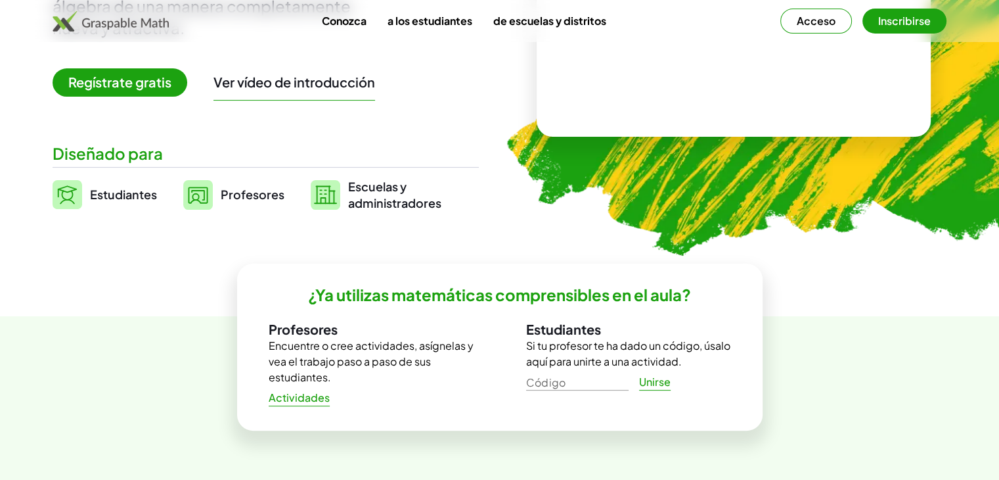
scroll to position [306, 0]
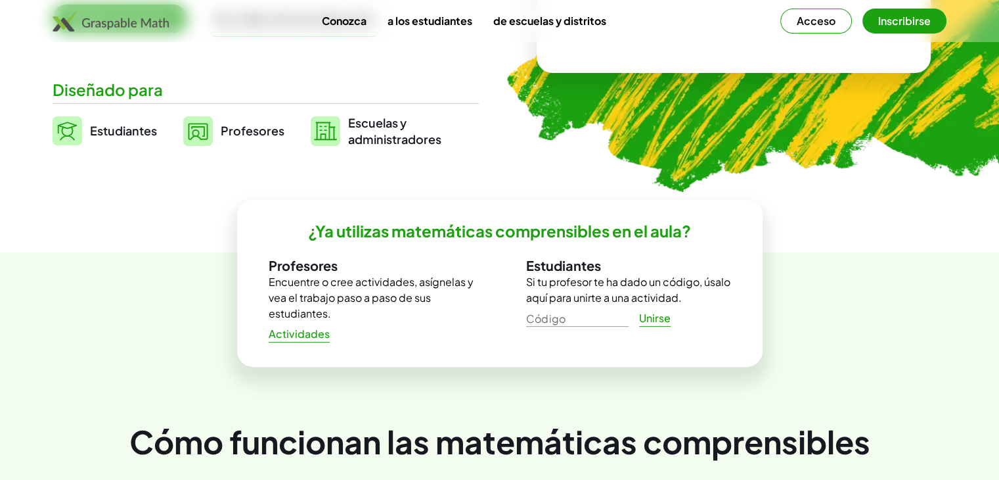
click at [368, 287] on font "Encuentre o cree actividades, asígnelas y vea el trabajo paso a paso de sus est…" at bounding box center [371, 297] width 205 height 45
click at [308, 328] on font "Actividades" at bounding box center [299, 334] width 61 height 14
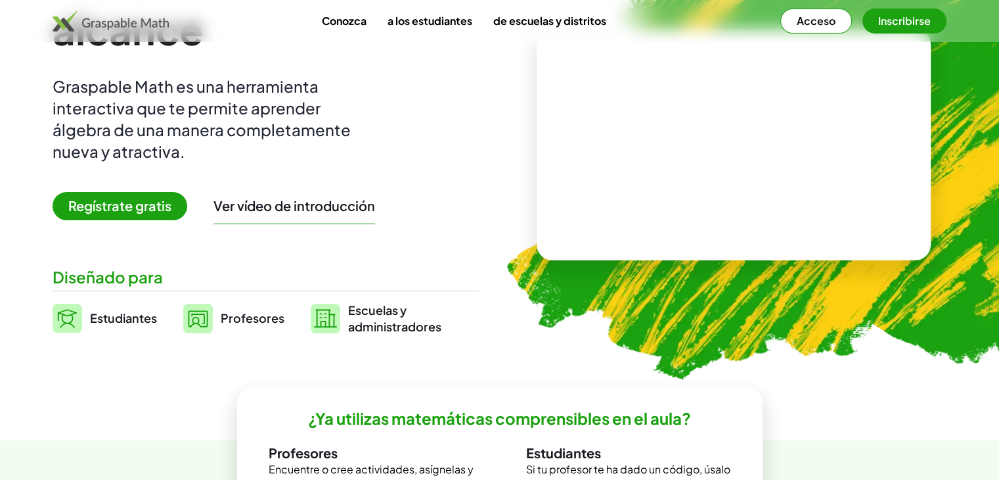
scroll to position [0, 0]
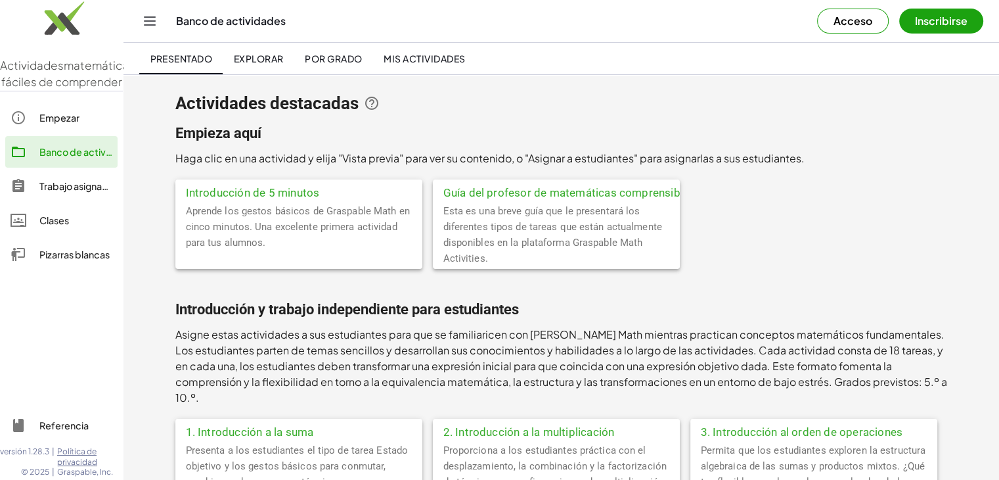
click at [946, 30] on button "Inscribirse" at bounding box center [942, 21] width 84 height 25
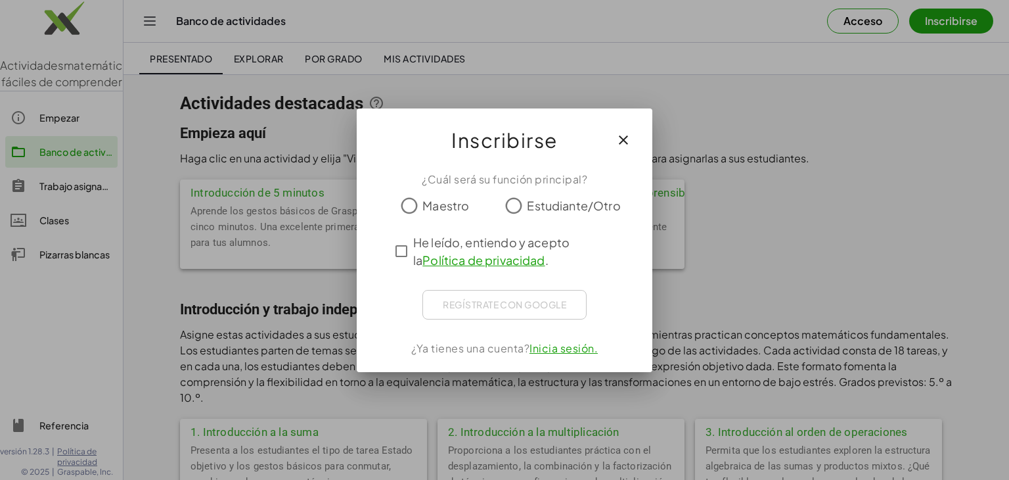
click at [435, 200] on font "Maestro" at bounding box center [446, 205] width 47 height 15
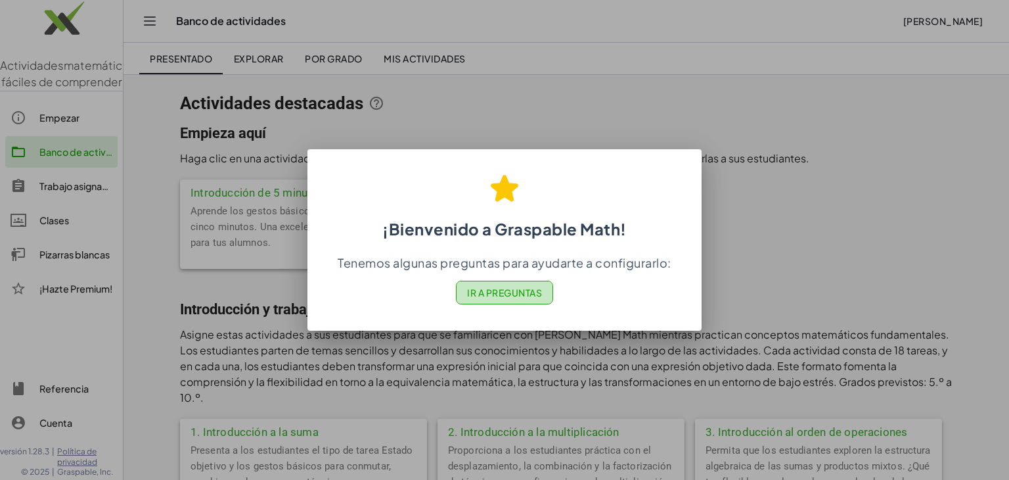
click at [501, 296] on font "Ir a Preguntas" at bounding box center [504, 293] width 75 height 12
click at [493, 283] on button "Ir a Preguntas" at bounding box center [504, 293] width 97 height 24
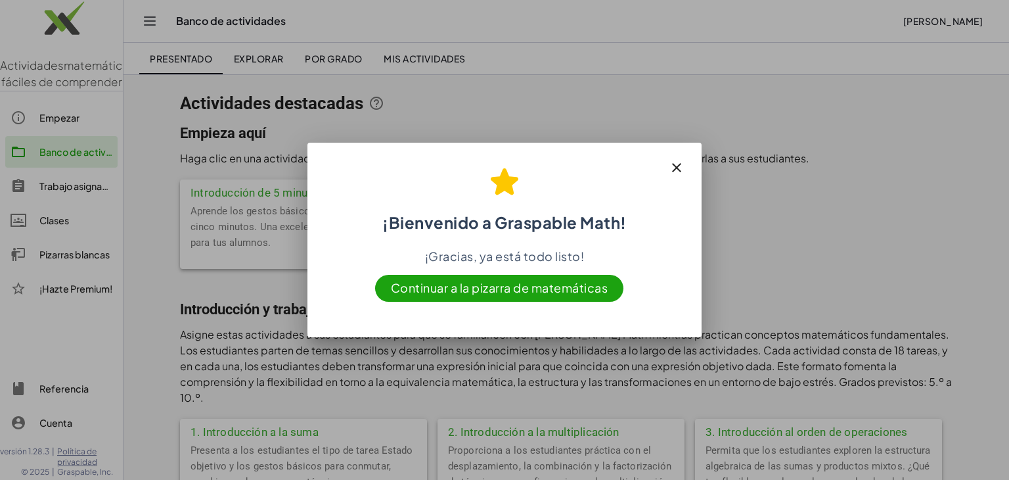
click at [671, 166] on icon "button" at bounding box center [677, 168] width 16 height 16
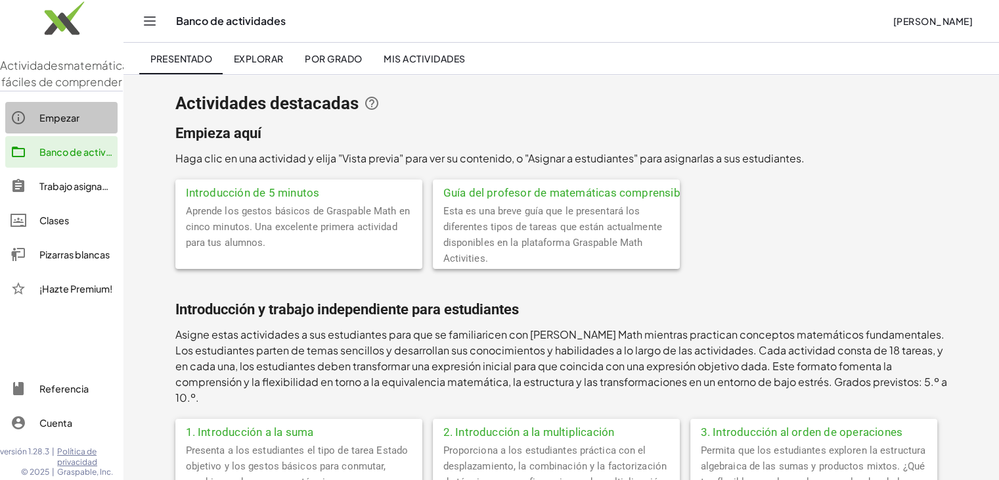
click at [73, 133] on link "Empezar" at bounding box center [61, 118] width 112 height 32
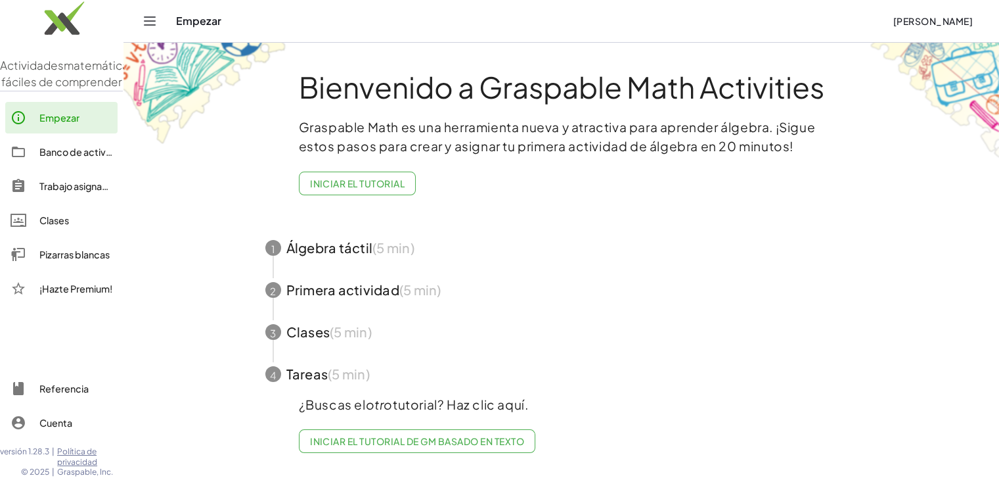
scroll to position [2, 0]
click at [166, 16] on div "Empezar JIMY RAMÍREZ NAVARRO" at bounding box center [561, 21] width 844 height 42
click at [160, 16] on div "Empezar JIMY RAMÍREZ NAVARRO" at bounding box center [561, 21] width 844 height 42
click at [158, 18] on button "Cambiar navegación" at bounding box center [149, 21] width 21 height 21
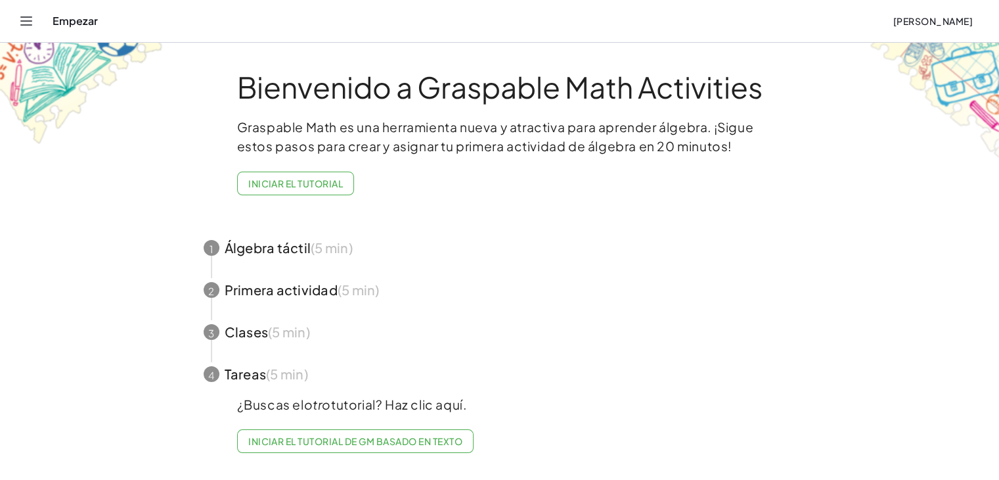
click at [310, 188] on button "Iniciar el tutorial" at bounding box center [296, 184] width 118 height 24
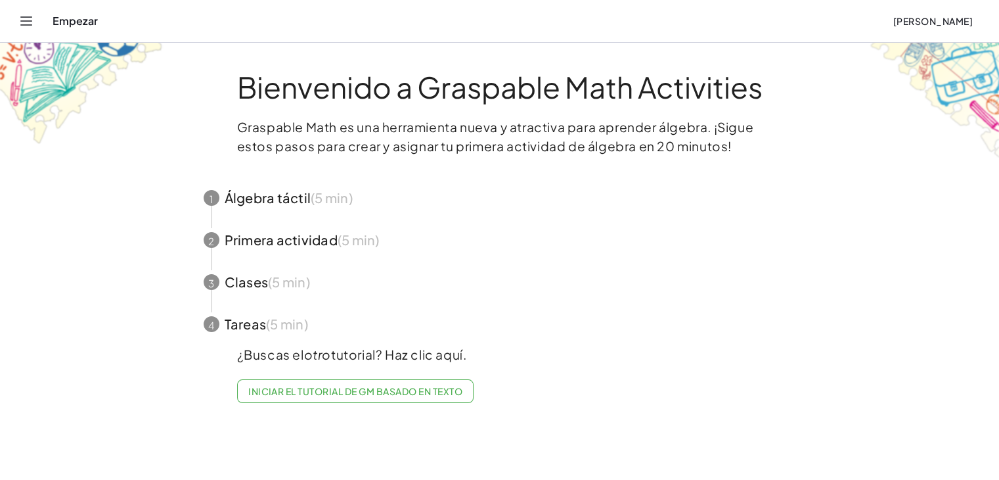
scroll to position [0, 0]
click at [311, 197] on span "button" at bounding box center [505, 198] width 624 height 42
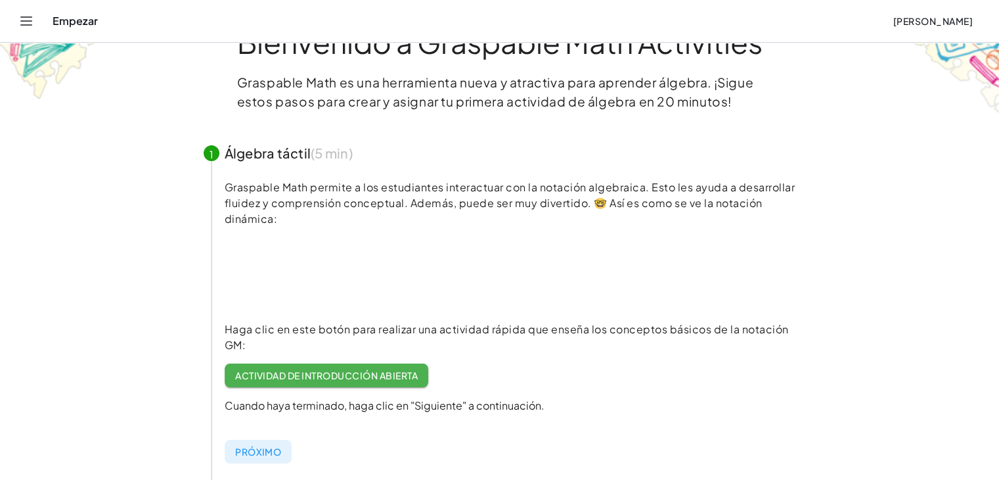
scroll to position [153, 0]
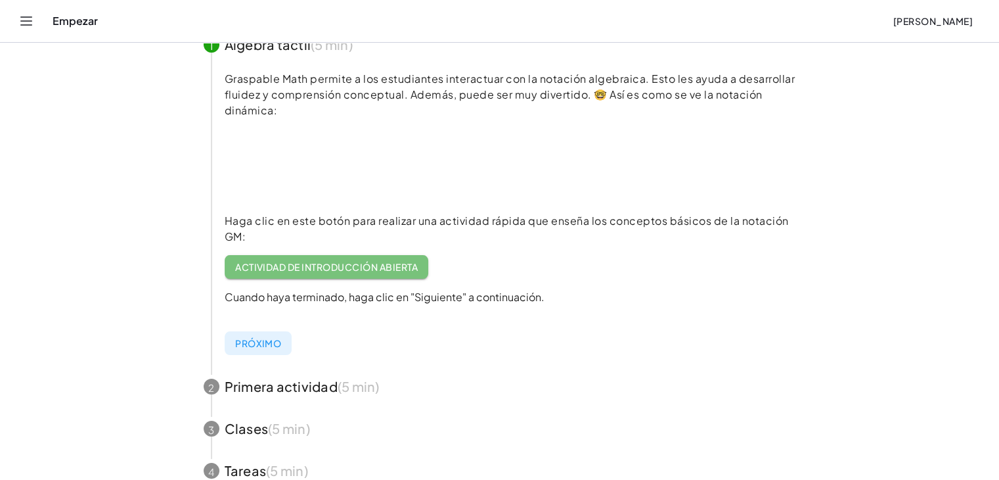
click at [357, 262] on font "Actividad de introducción abierta" at bounding box center [326, 267] width 183 height 12
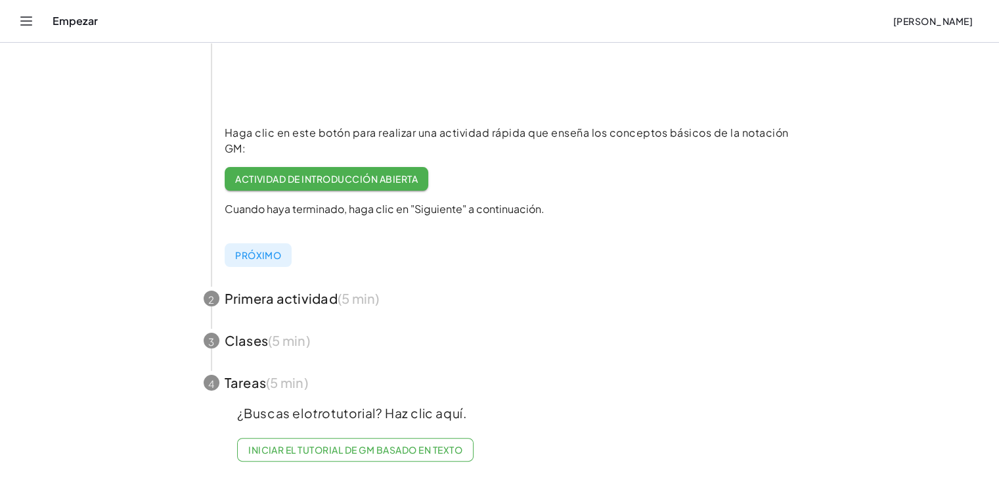
scroll to position [252, 0]
click at [283, 281] on span "button" at bounding box center [500, 298] width 624 height 42
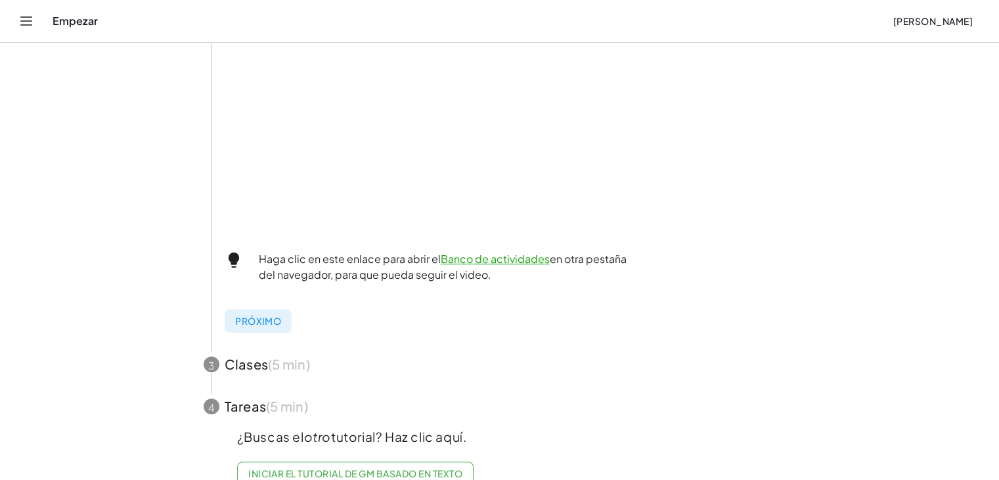
scroll to position [405, 0]
click at [284, 361] on span "button" at bounding box center [500, 364] width 624 height 42
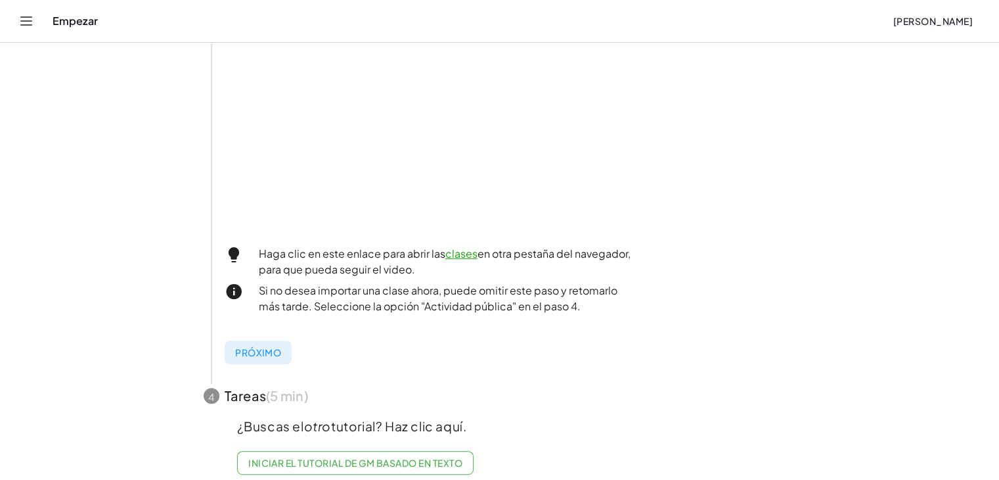
click at [260, 363] on div "GM Activities te permite importar una clase desde Google Classrooms, desde una …" at bounding box center [510, 136] width 603 height 476
click at [265, 354] on font "Próximo" at bounding box center [258, 352] width 46 height 12
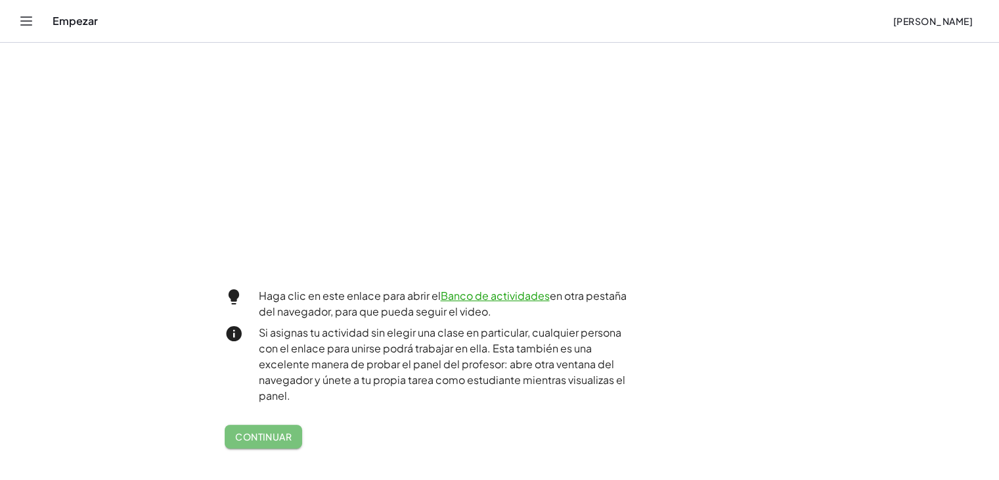
click at [274, 442] on button "Continuar" at bounding box center [264, 436] width 78 height 24
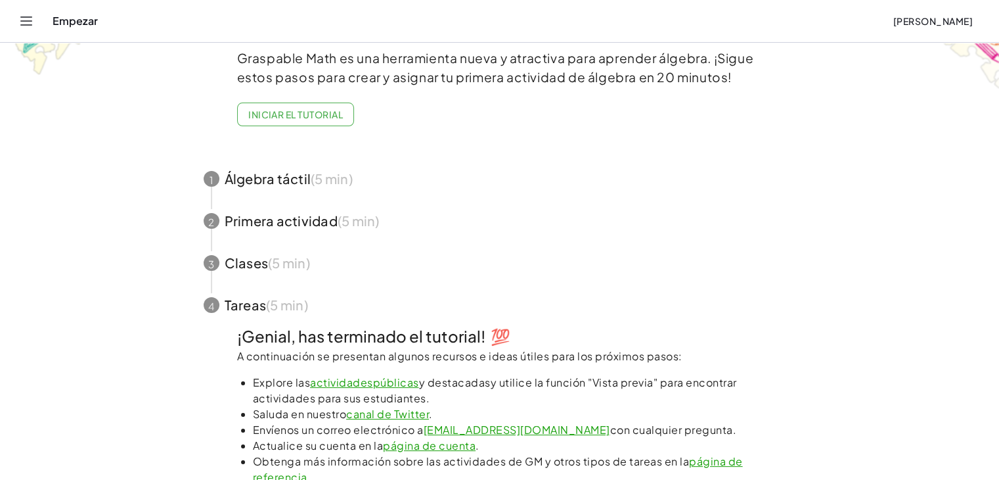
scroll to position [0, 0]
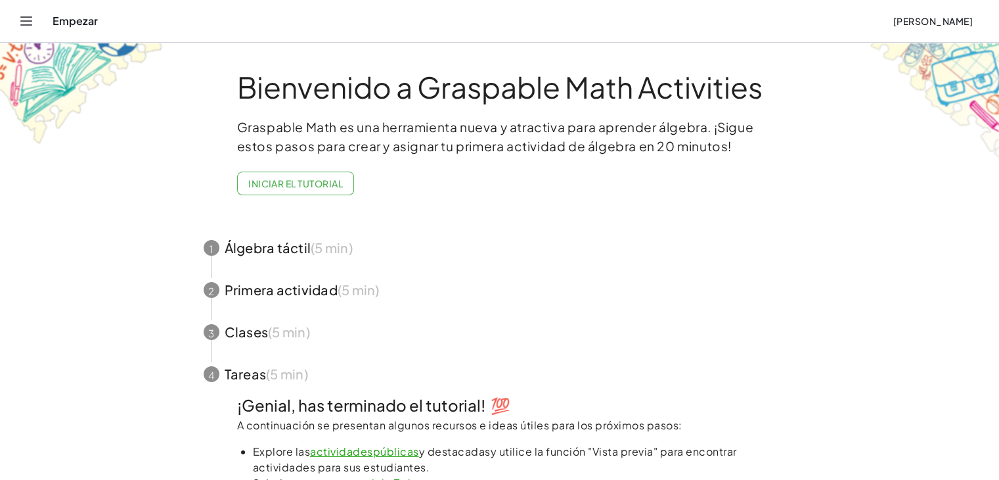
click at [300, 245] on span "button" at bounding box center [500, 248] width 624 height 42
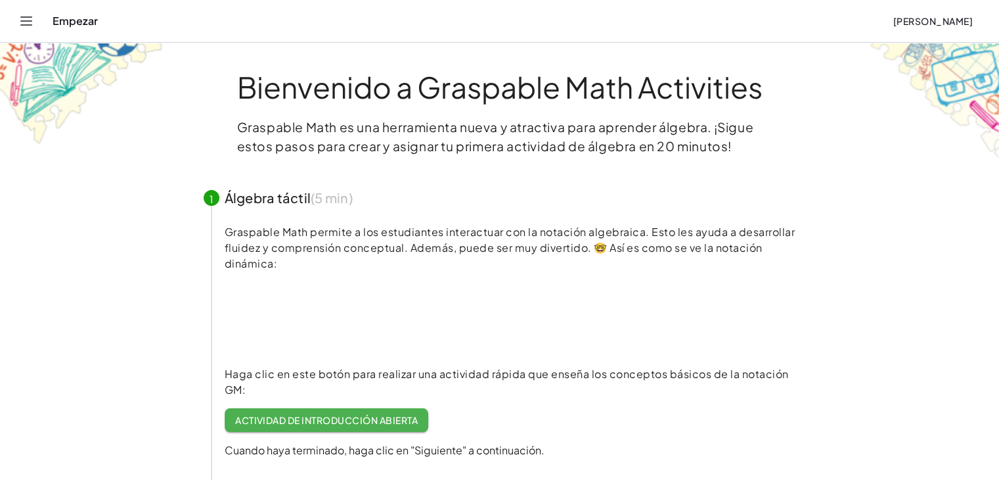
click at [321, 414] on font "Actividad de introducción abierta" at bounding box center [326, 420] width 183 height 12
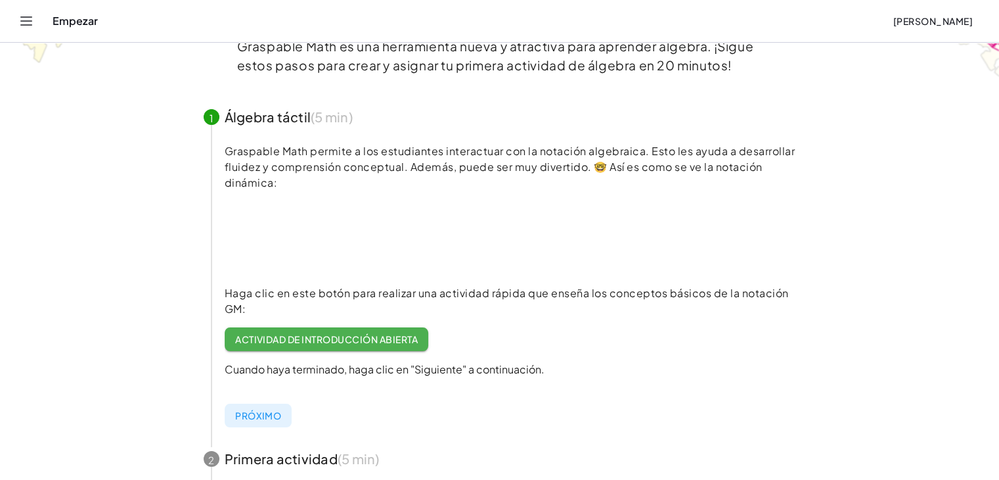
scroll to position [153, 0]
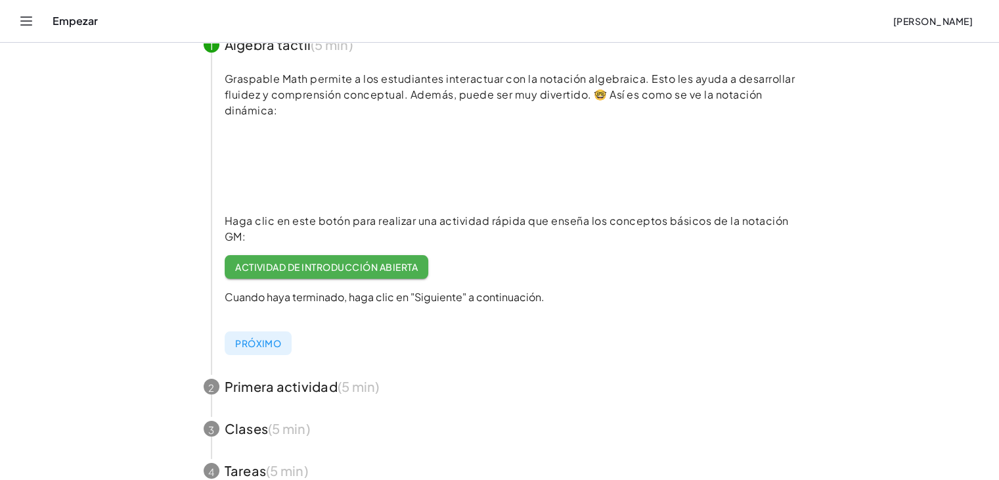
click at [300, 222] on font "Haga clic en este botón para realizar una actividad rápida que enseña los conce…" at bounding box center [507, 229] width 564 height 30
click at [254, 346] on font "Próximo" at bounding box center [258, 343] width 46 height 12
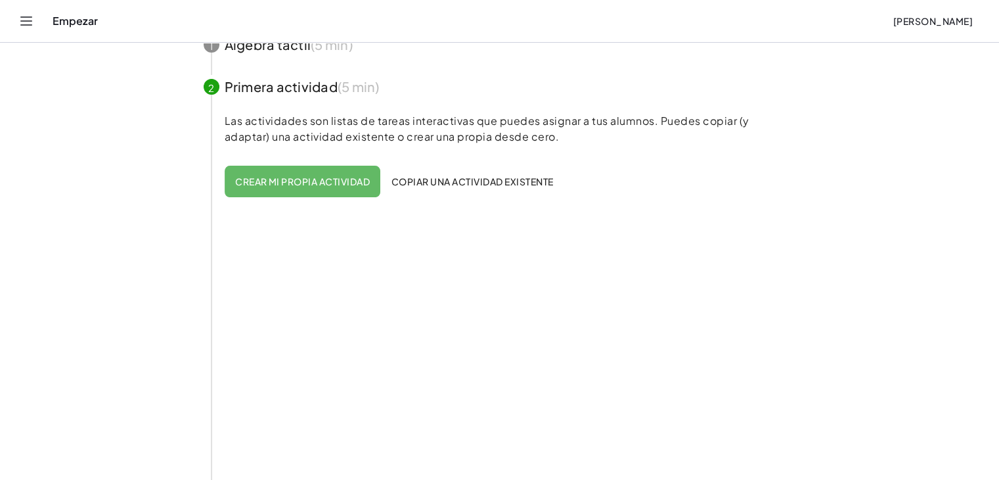
click at [313, 185] on font "Crear mi propia actividad" at bounding box center [302, 181] width 135 height 12
click at [334, 174] on button "Crear mi propia actividad" at bounding box center [303, 182] width 156 height 32
click at [298, 175] on font "Crear mi propia actividad" at bounding box center [302, 181] width 135 height 12
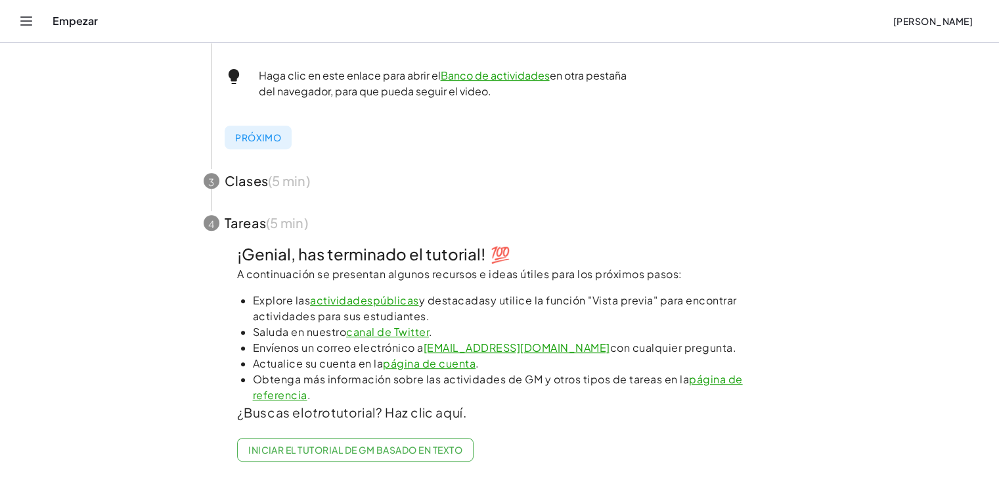
scroll to position [598, 0]
click at [263, 223] on span "button" at bounding box center [500, 223] width 624 height 42
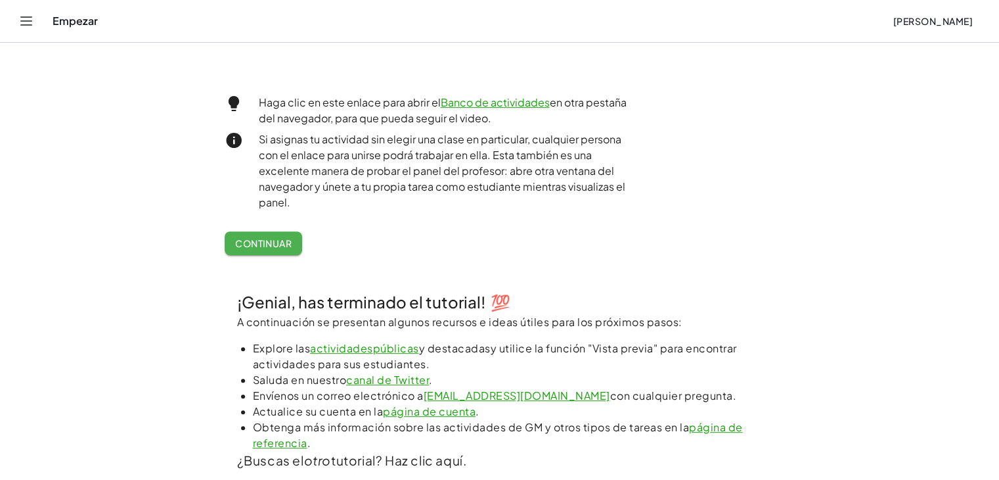
click at [279, 236] on button "Continuar" at bounding box center [264, 243] width 78 height 24
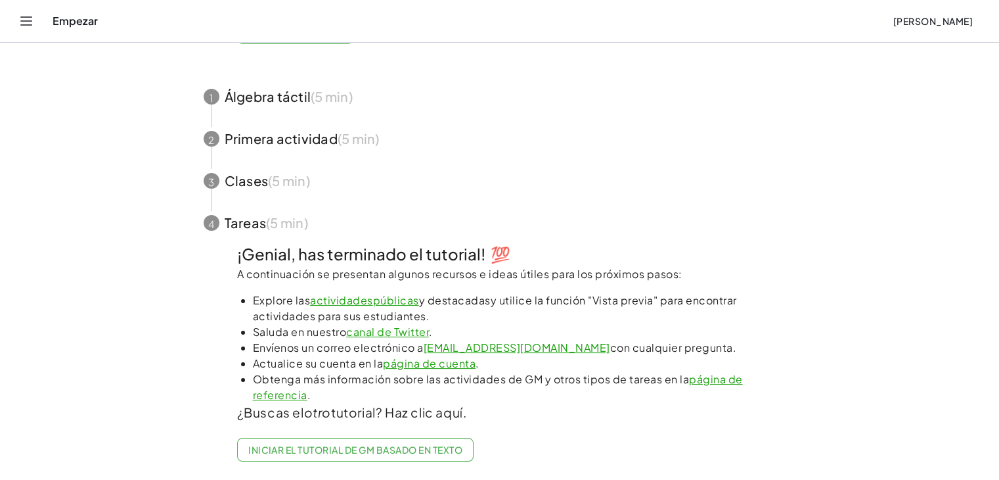
scroll to position [161, 0]
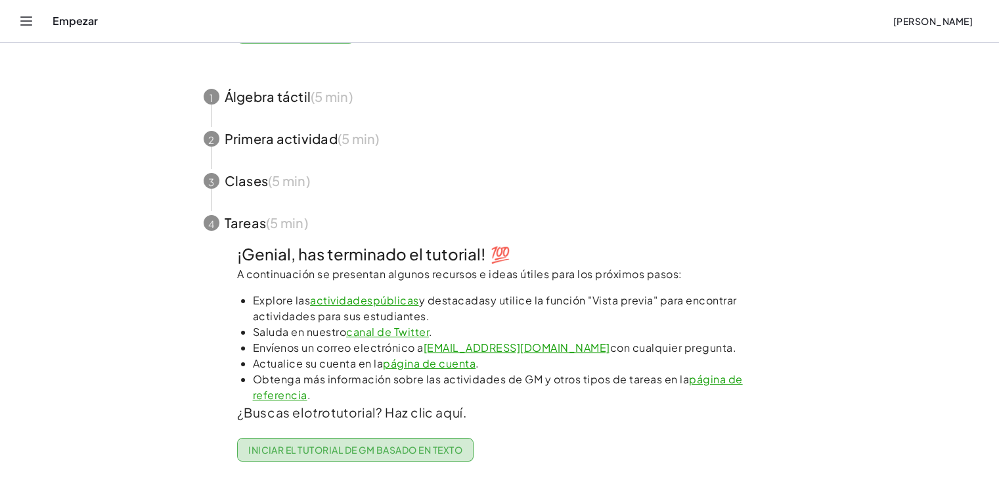
click at [363, 444] on font "Iniciar el tutorial de GM basado en texto" at bounding box center [355, 450] width 214 height 12
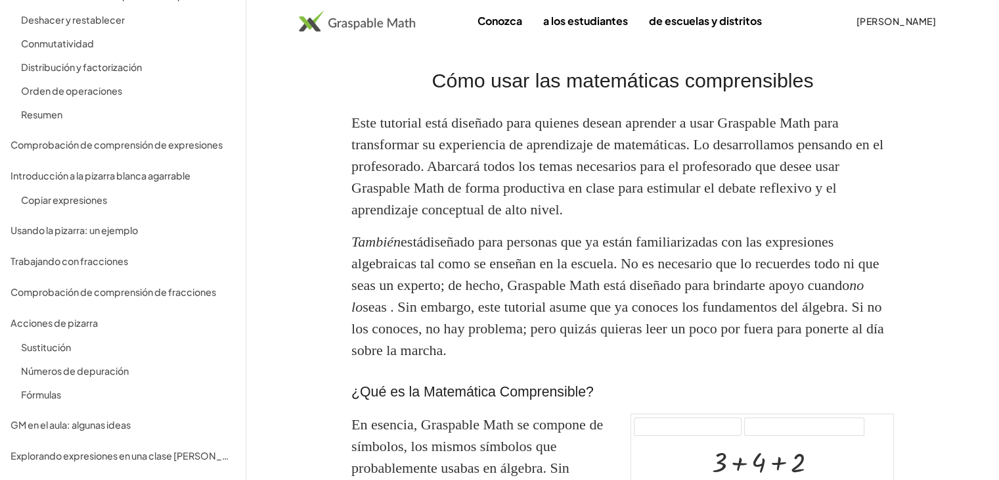
click at [250, 16] on div "Conozca a los estudiantes de escuelas y distritos JIMY RAMÍREZ NAVARRO" at bounding box center [622, 21] width 753 height 24
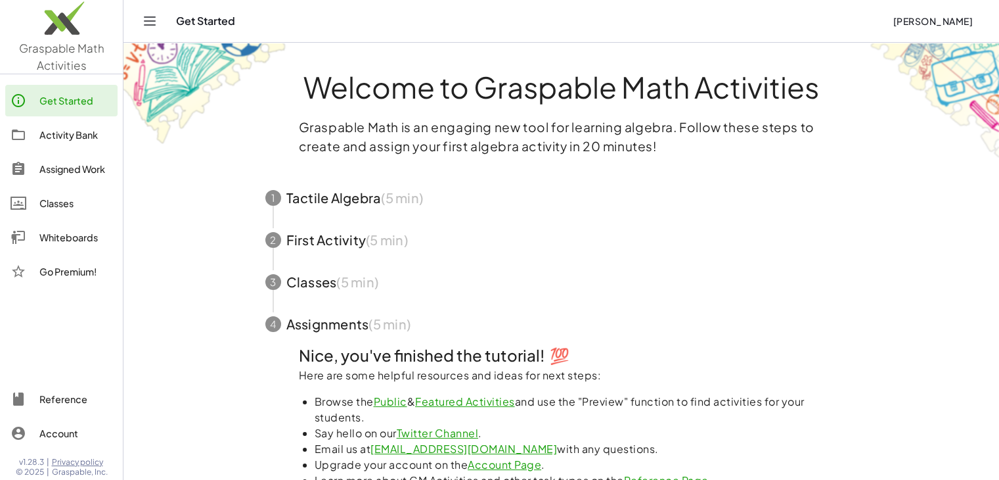
scroll to position [95, 0]
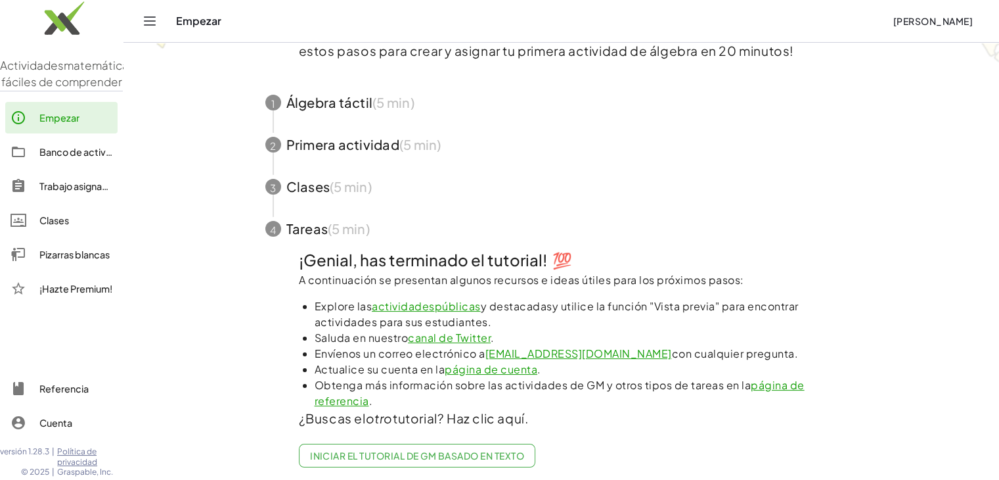
click at [66, 260] on font "Pizarras blancas" at bounding box center [74, 254] width 70 height 12
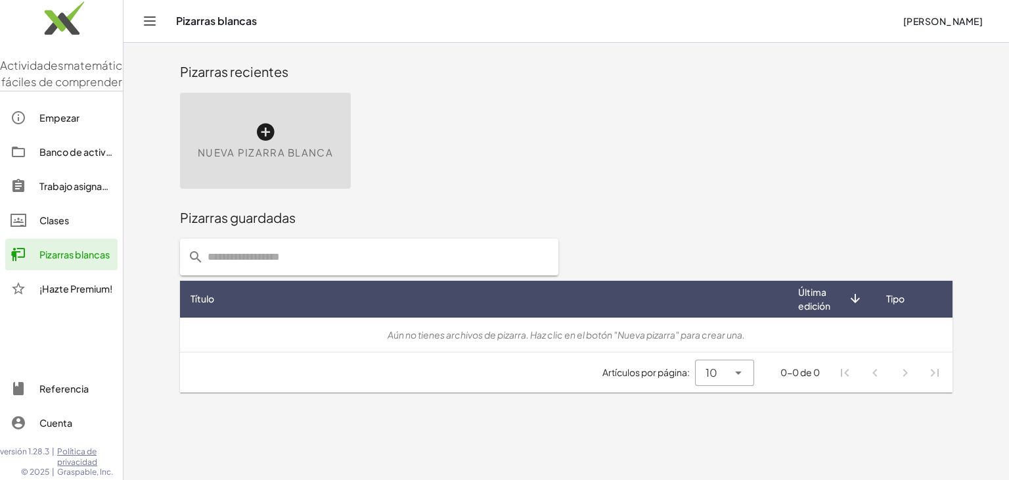
click at [321, 253] on input "text" at bounding box center [377, 257] width 347 height 37
click at [281, 137] on div "Nueva pizarra blanca" at bounding box center [265, 141] width 171 height 96
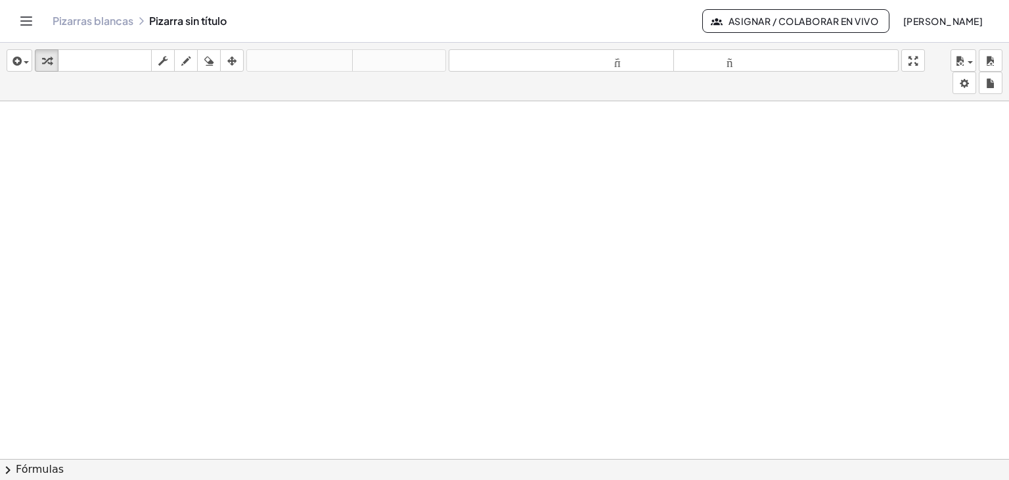
scroll to position [153, 0]
click at [213, 176] on div at bounding box center [504, 315] width 1009 height 734
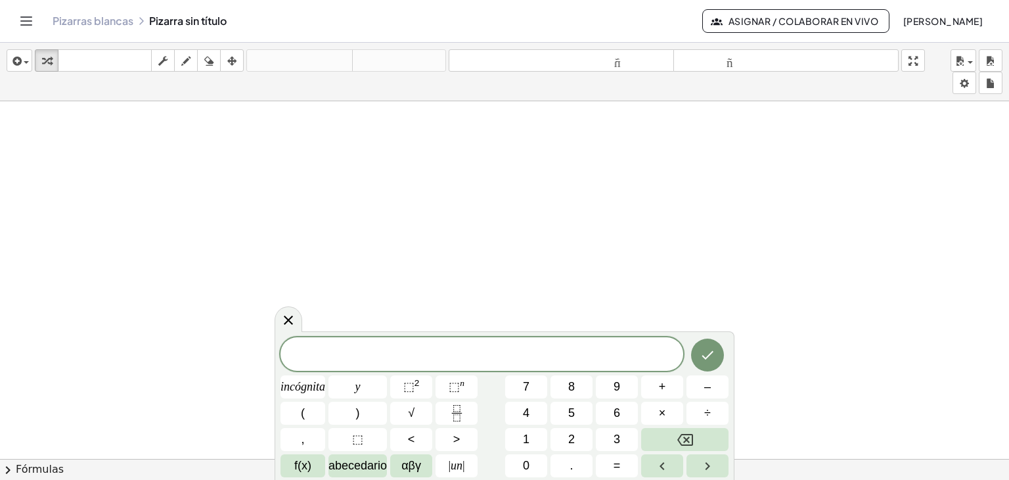
drag, startPoint x: 212, startPoint y: 174, endPoint x: 562, endPoint y: 365, distance: 399.6
click at [562, 365] on div at bounding box center [482, 354] width 403 height 34
drag, startPoint x: 561, startPoint y: 361, endPoint x: 494, endPoint y: 356, distance: 66.5
click at [494, 356] on span "​" at bounding box center [482, 355] width 403 height 18
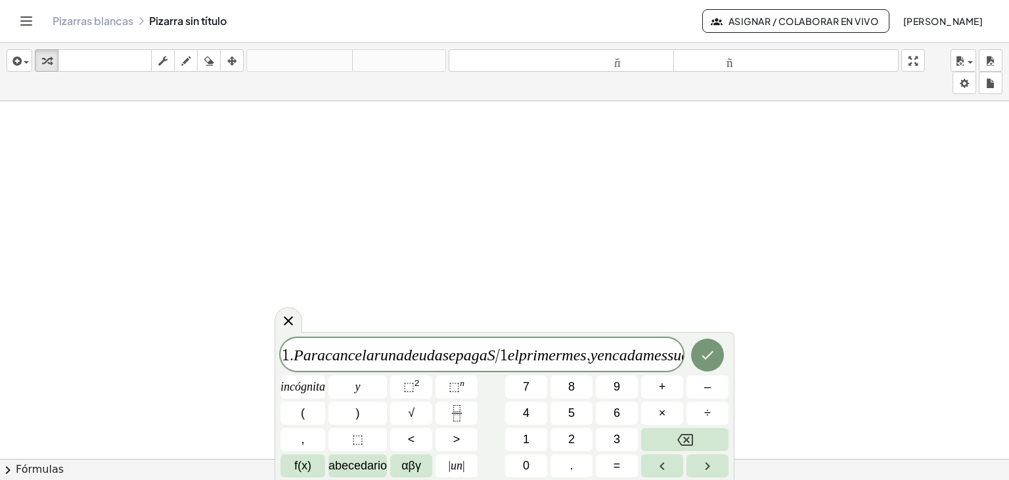
click at [534, 355] on var "i" at bounding box center [535, 354] width 5 height 17
click at [683, 364] on div "1 . P a r a c a n c e l a r u n a d e u d a s e p a g a S / 1 e l p r ​ i m e r…" at bounding box center [505, 407] width 448 height 139
click at [698, 359] on button "Hecho" at bounding box center [707, 354] width 33 height 33
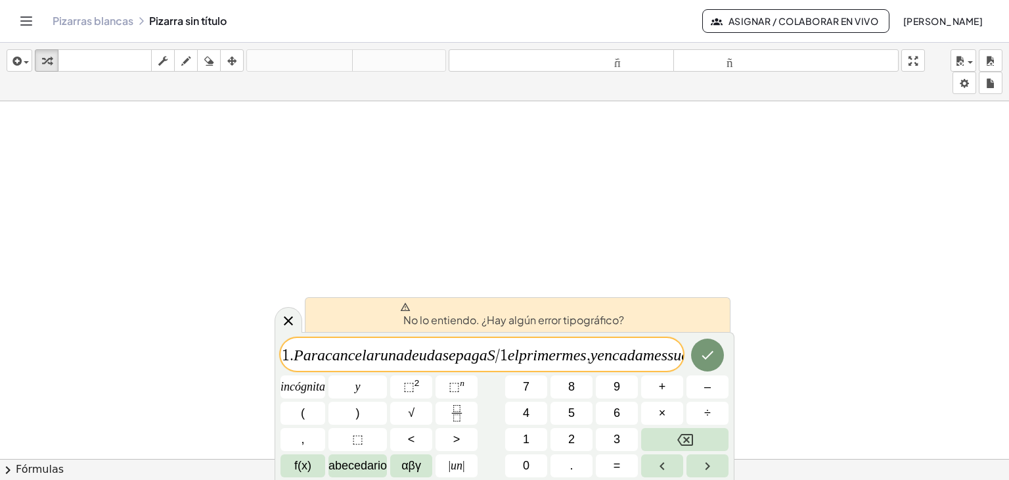
click at [400, 361] on var "a" at bounding box center [400, 354] width 8 height 17
click at [290, 324] on icon at bounding box center [289, 321] width 16 height 16
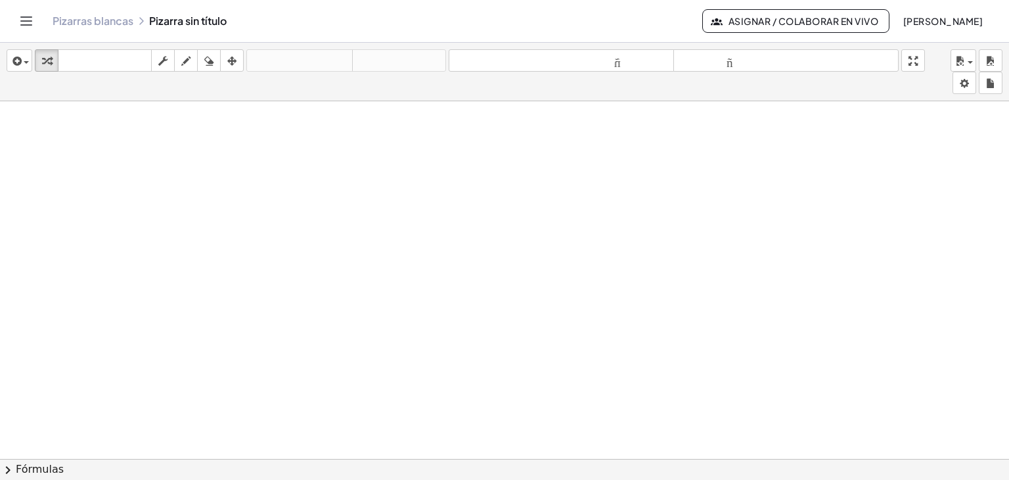
drag, startPoint x: 64, startPoint y: 106, endPoint x: 91, endPoint y: 153, distance: 54.8
click at [66, 120] on div at bounding box center [504, 315] width 1009 height 734
drag, startPoint x: 93, startPoint y: 143, endPoint x: 116, endPoint y: 126, distance: 28.1
click at [94, 141] on div at bounding box center [504, 315] width 1009 height 734
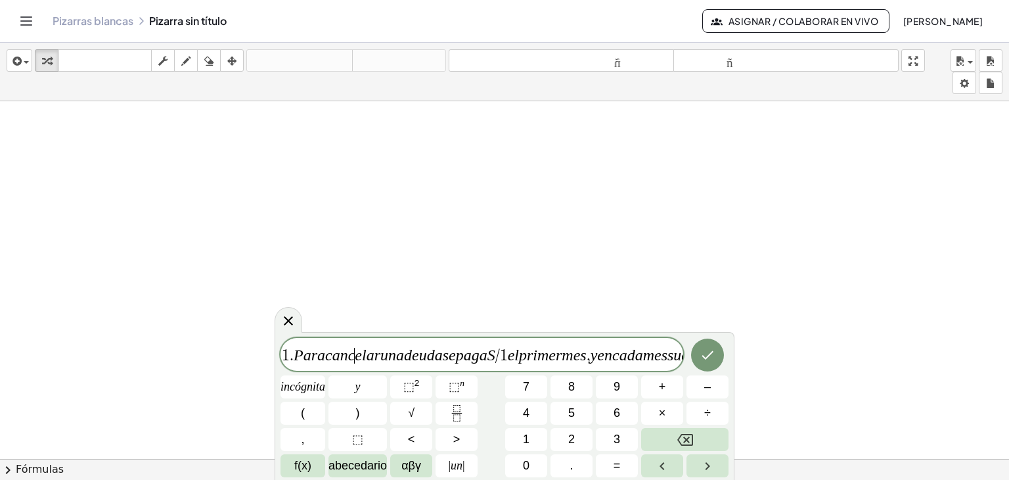
click at [357, 349] on var "e" at bounding box center [358, 354] width 7 height 17
click at [357, 350] on var "e" at bounding box center [358, 354] width 7 height 17
drag, startPoint x: 515, startPoint y: 359, endPoint x: 670, endPoint y: 355, distance: 154.5
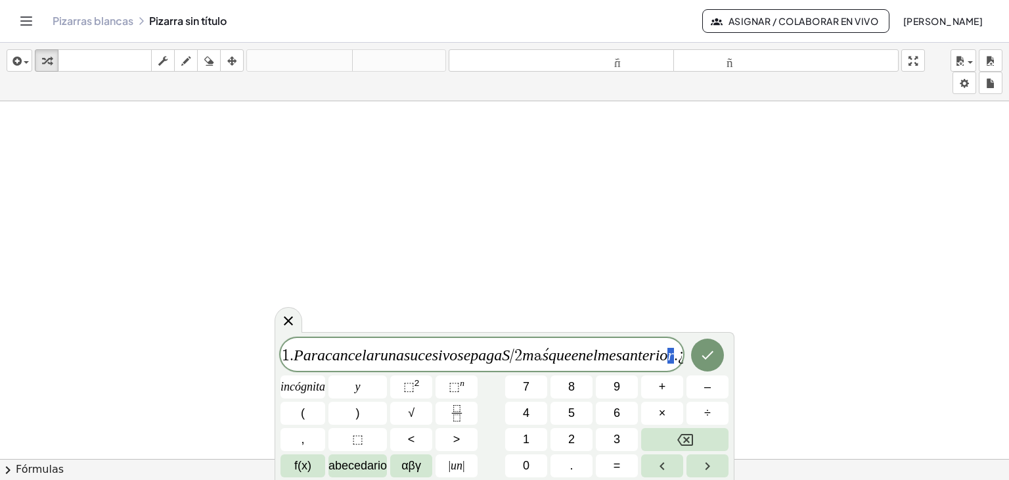
scroll to position [0, 3]
drag, startPoint x: 673, startPoint y: 360, endPoint x: 318, endPoint y: 348, distance: 355.0
drag, startPoint x: 636, startPoint y: 348, endPoint x: 377, endPoint y: 340, distance: 259.7
click at [377, 340] on div "**********" at bounding box center [482, 354] width 403 height 33
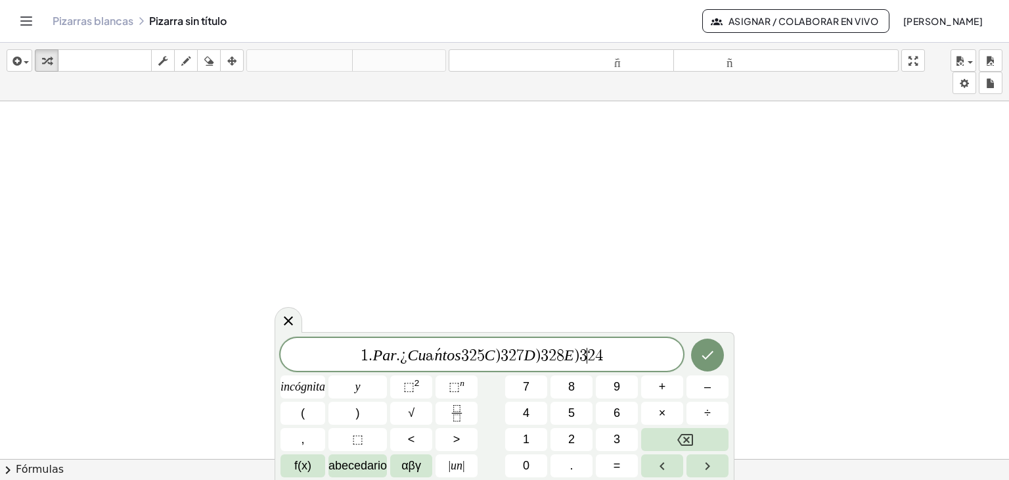
drag, startPoint x: 584, startPoint y: 355, endPoint x: 342, endPoint y: 353, distance: 241.8
drag, startPoint x: 573, startPoint y: 357, endPoint x: 344, endPoint y: 352, distance: 228.7
click at [339, 353] on span "2 4" at bounding box center [482, 355] width 403 height 18
click at [142, 126] on div at bounding box center [504, 315] width 1009 height 734
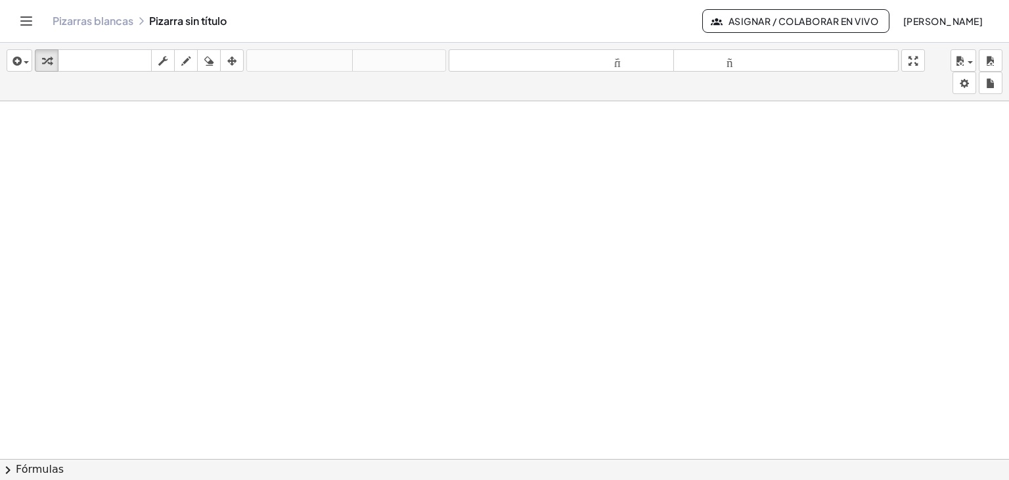
click at [101, 159] on div at bounding box center [504, 315] width 1009 height 734
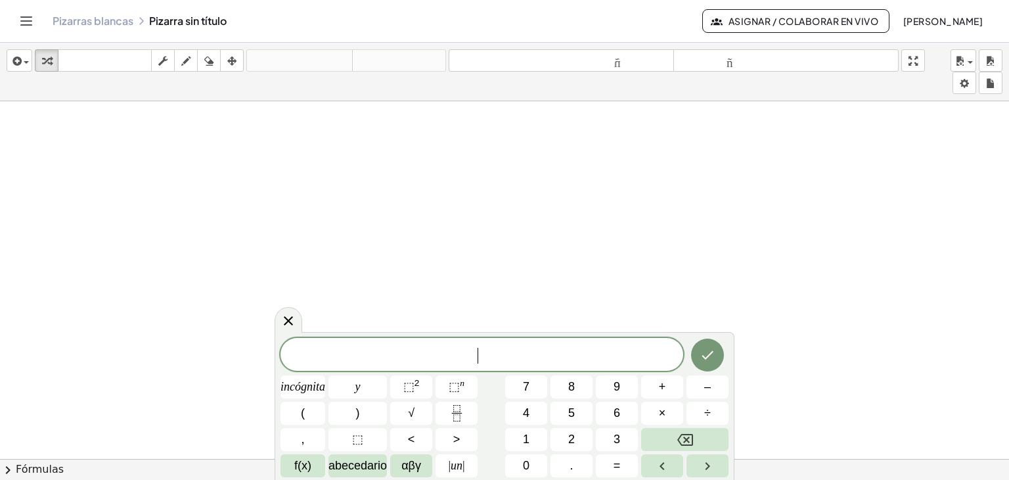
click at [101, 159] on div at bounding box center [504, 315] width 1009 height 734
click at [276, 314] on div at bounding box center [289, 319] width 28 height 26
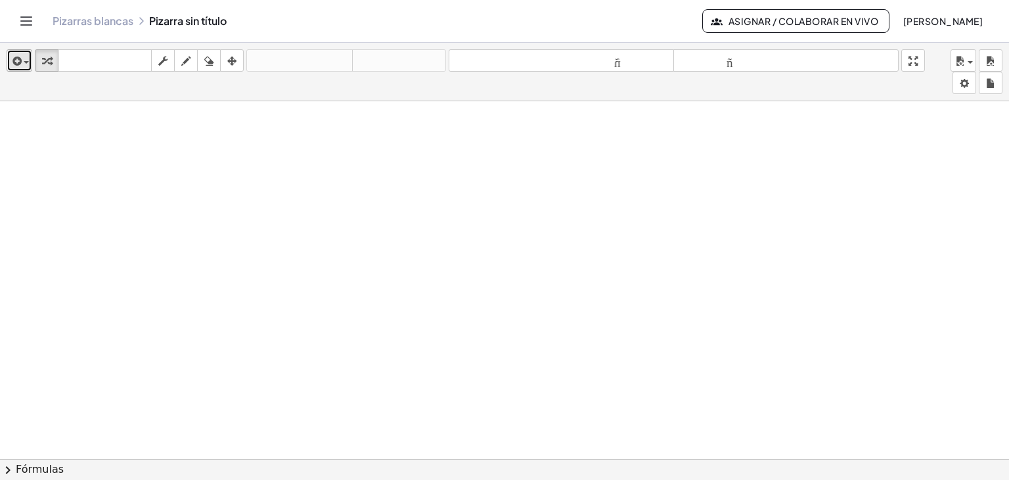
click at [18, 64] on icon "button" at bounding box center [16, 61] width 12 height 16
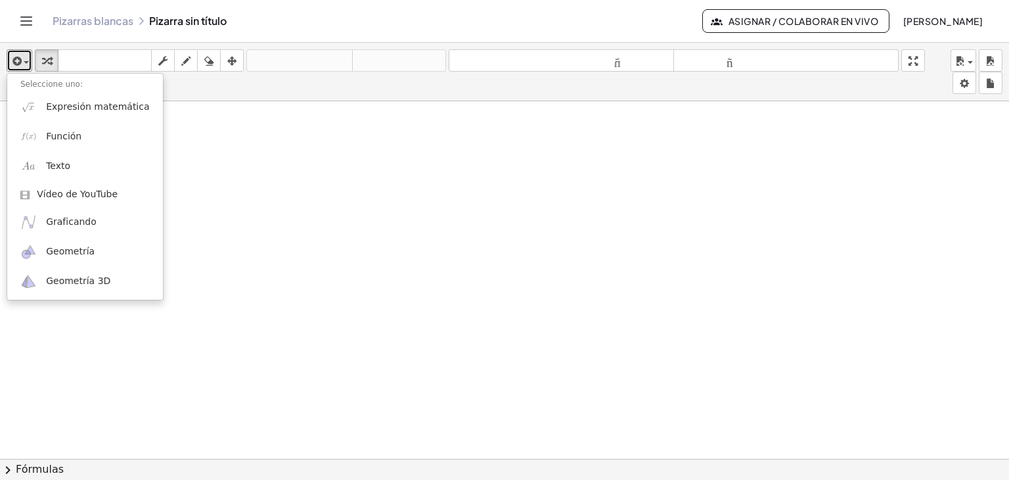
click at [202, 139] on div at bounding box center [504, 315] width 1009 height 734
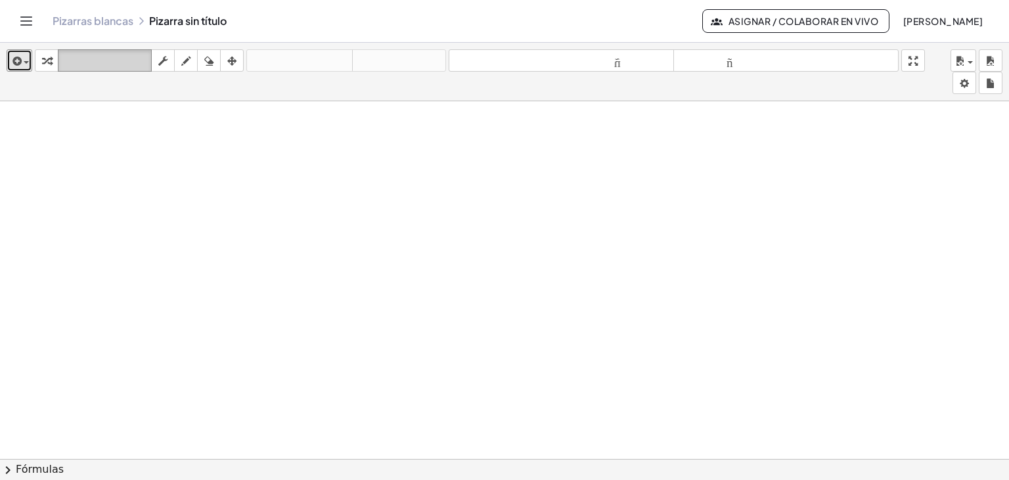
click at [108, 66] on icon "teclado" at bounding box center [104, 61] width 87 height 16
click at [110, 154] on div at bounding box center [504, 315] width 1009 height 734
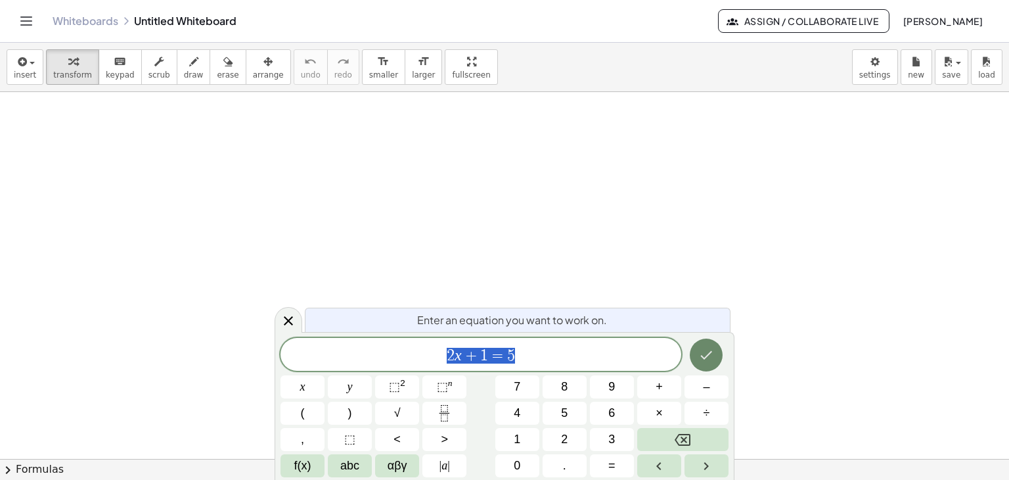
click at [715, 355] on button "Done" at bounding box center [706, 354] width 33 height 33
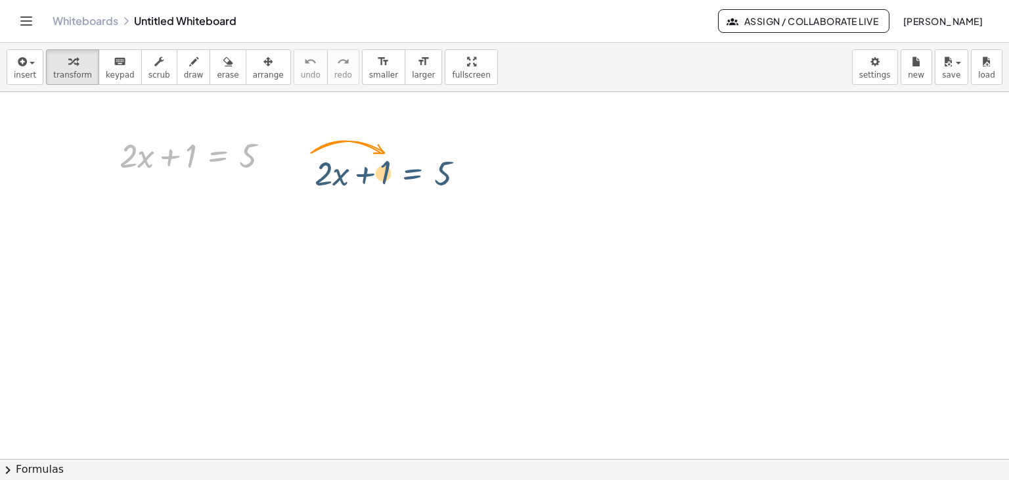
drag, startPoint x: 229, startPoint y: 161, endPoint x: 655, endPoint y: 181, distance: 426.3
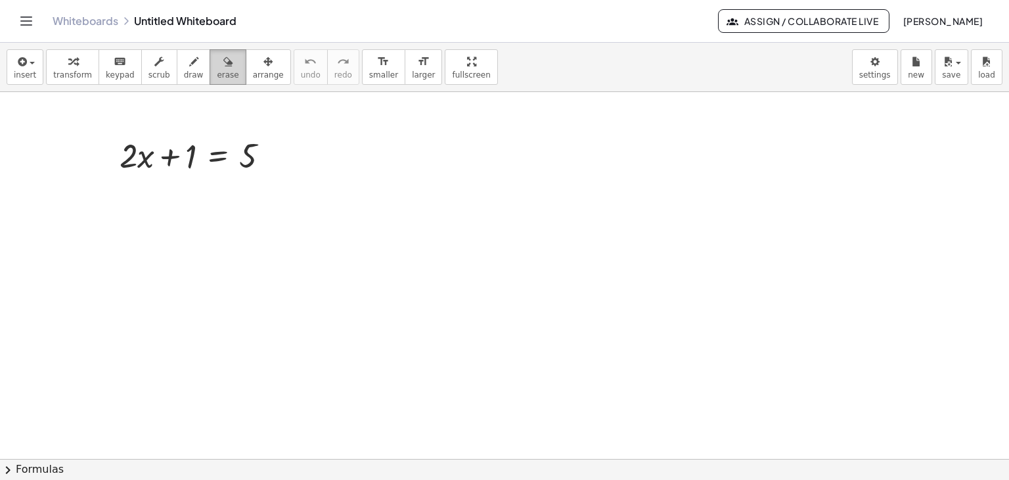
click at [217, 61] on div "button" at bounding box center [228, 61] width 22 height 16
drag, startPoint x: 166, startPoint y: 161, endPoint x: 152, endPoint y: 162, distance: 13.8
drag, startPoint x: 93, startPoint y: 150, endPoint x: 312, endPoint y: 156, distance: 219.6
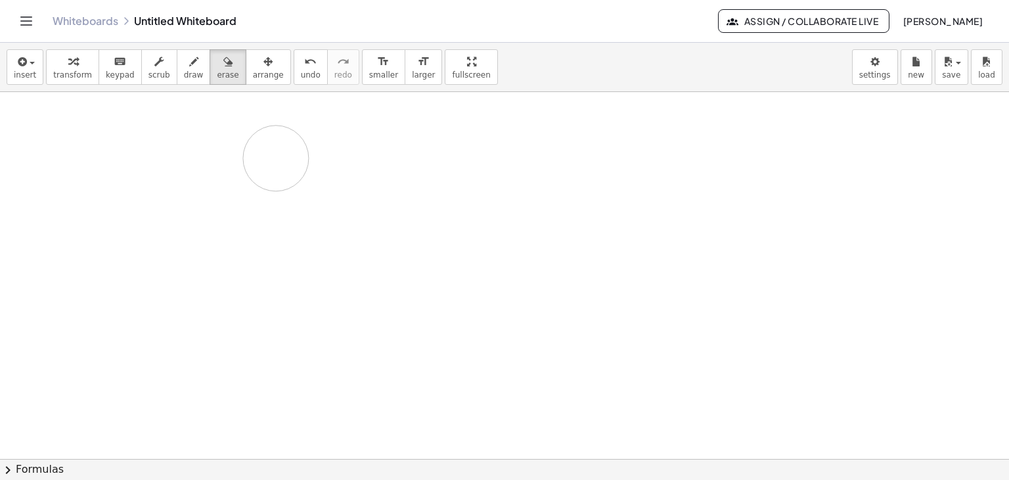
drag, startPoint x: 155, startPoint y: 167, endPoint x: 202, endPoint y: 167, distance: 47.3
drag, startPoint x: 257, startPoint y: 159, endPoint x: 246, endPoint y: 156, distance: 11.6
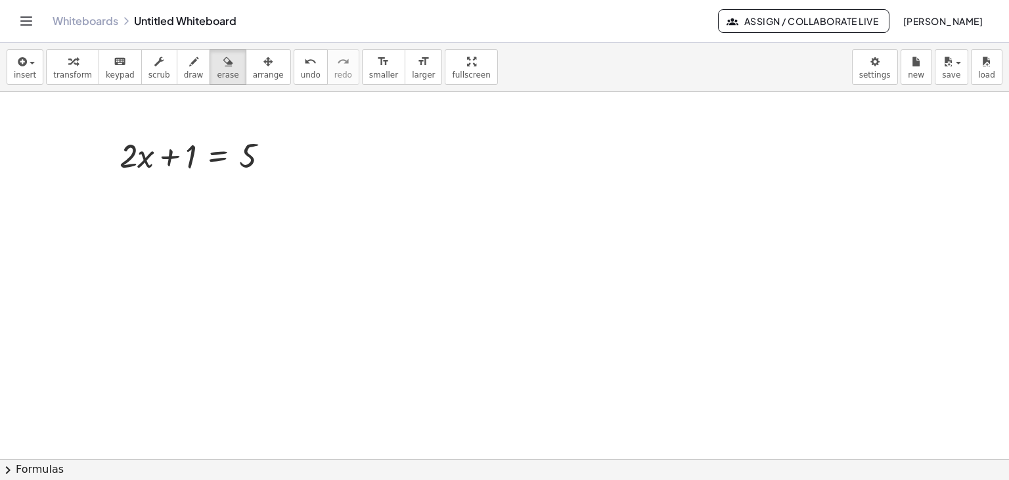
drag, startPoint x: 225, startPoint y: 151, endPoint x: 195, endPoint y: 151, distance: 30.2
drag, startPoint x: 195, startPoint y: 151, endPoint x: 176, endPoint y: 155, distance: 18.8
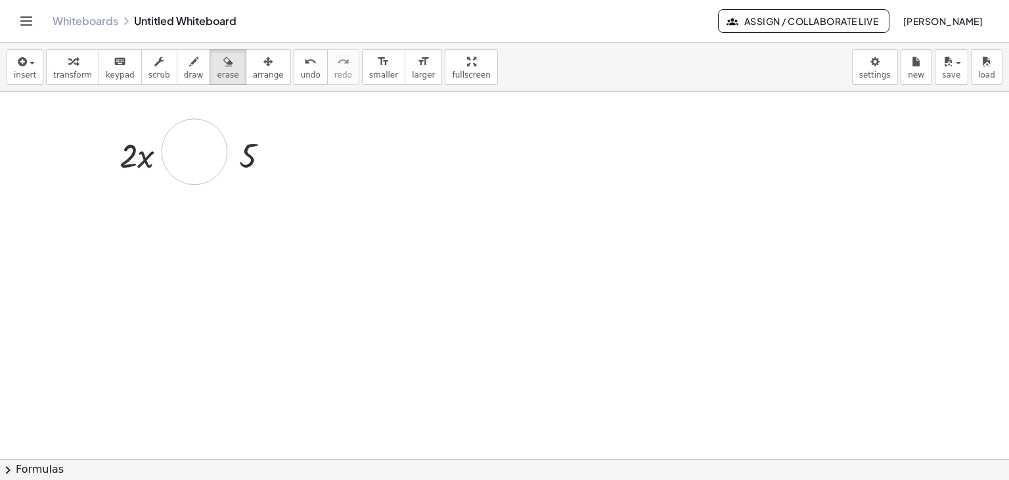
click at [304, 65] on icon "undo" at bounding box center [310, 62] width 12 height 16
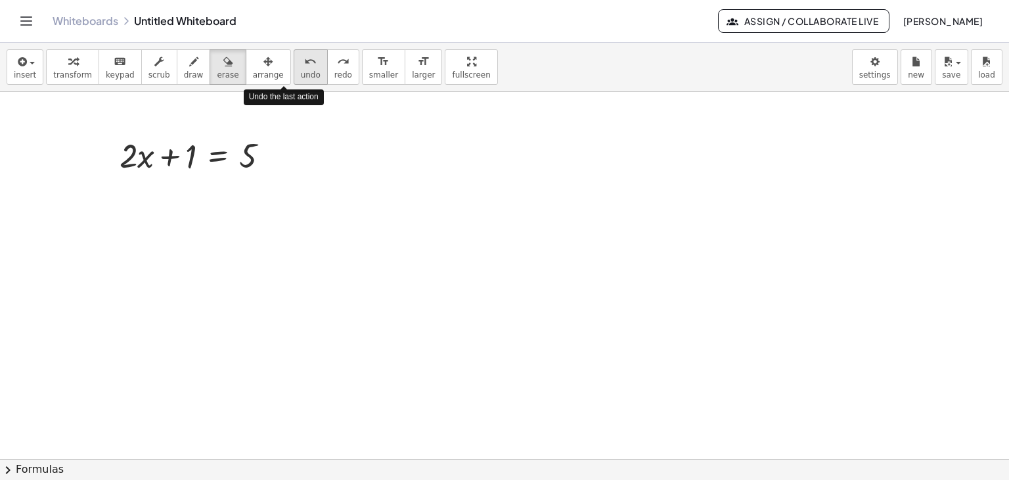
click at [304, 65] on icon "undo" at bounding box center [310, 62] width 12 height 16
drag, startPoint x: 284, startPoint y: 65, endPoint x: 292, endPoint y: 95, distance: 31.4
click at [294, 73] on button "undo undo" at bounding box center [311, 66] width 34 height 35
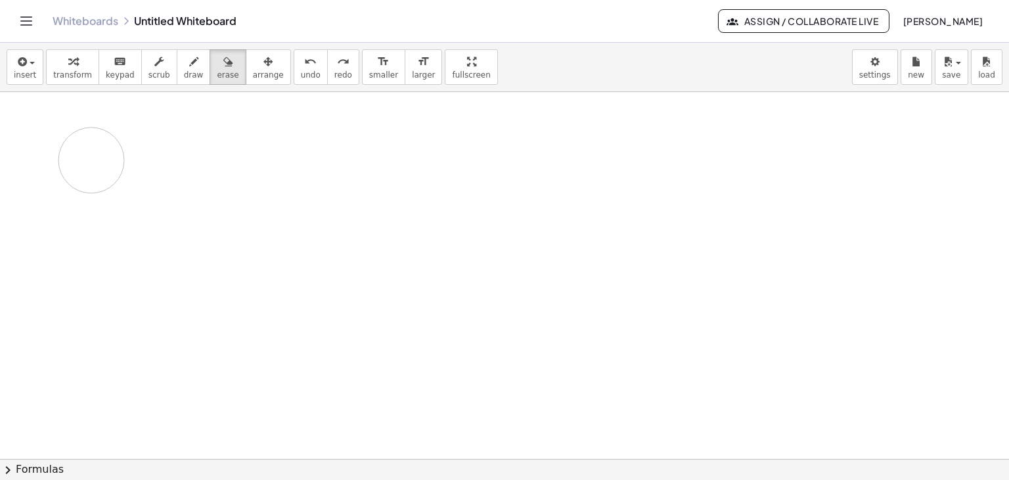
drag, startPoint x: 291, startPoint y: 160, endPoint x: 87, endPoint y: 161, distance: 204.4
drag, startPoint x: 223, startPoint y: 152, endPoint x: 151, endPoint y: 157, distance: 71.8
drag, startPoint x: 237, startPoint y: 167, endPoint x: 505, endPoint y: 337, distance: 317.6
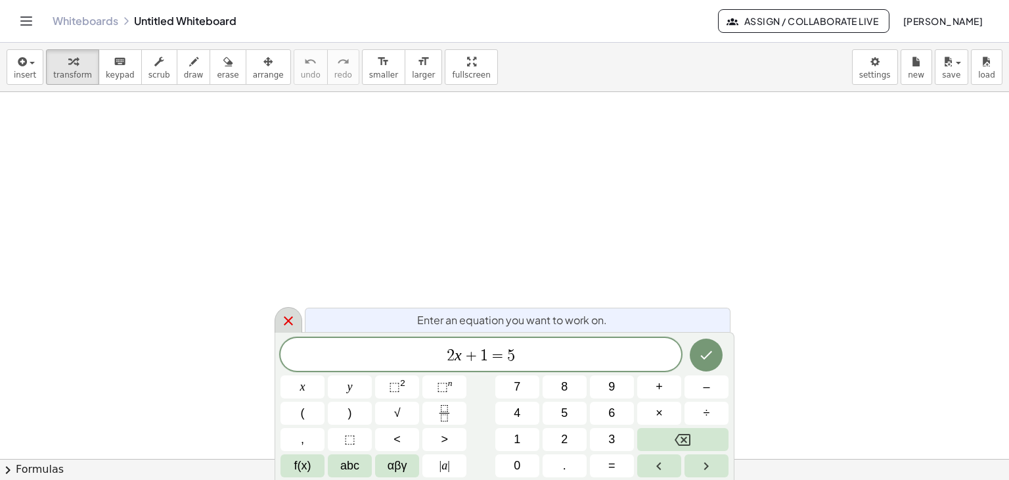
click at [296, 319] on div at bounding box center [289, 320] width 28 height 26
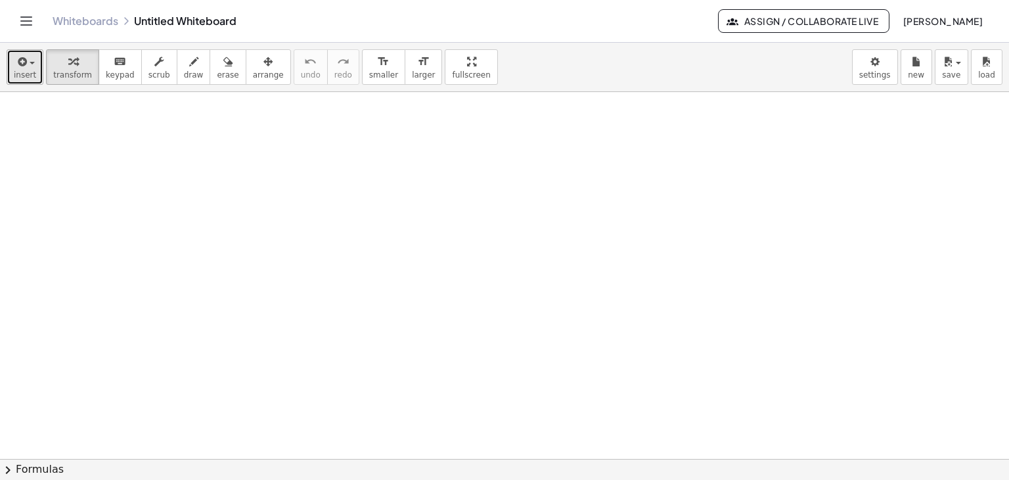
click at [28, 67] on div "button" at bounding box center [25, 61] width 22 height 16
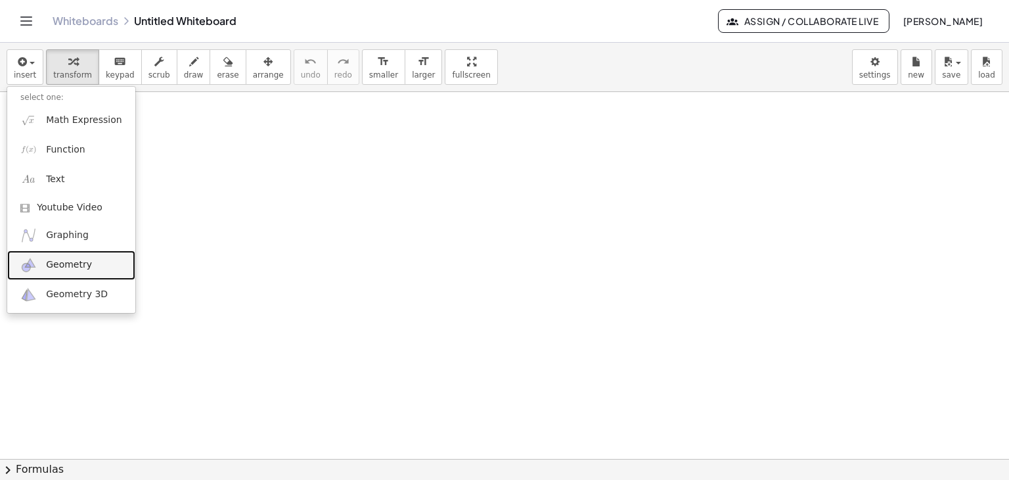
click at [60, 266] on span "Geometry" at bounding box center [69, 264] width 46 height 13
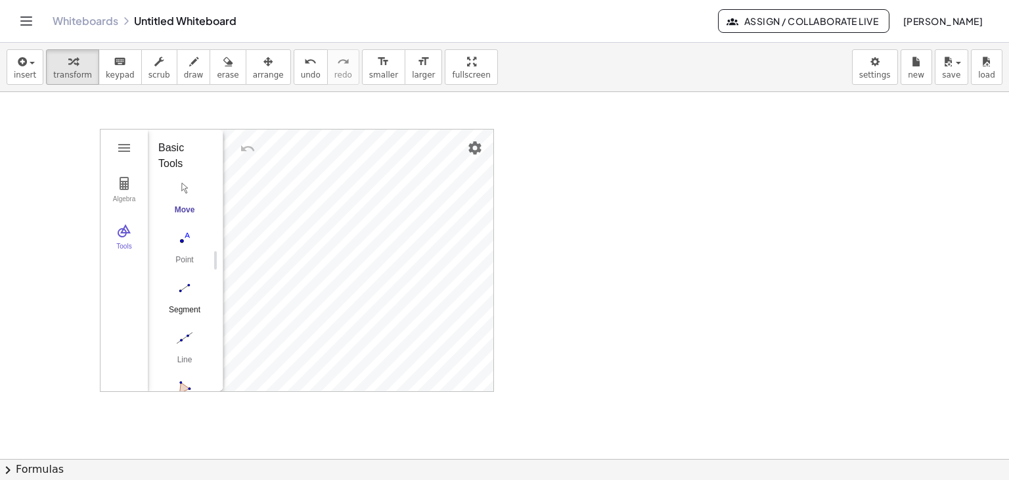
click at [184, 298] on button "Segment" at bounding box center [184, 300] width 53 height 47
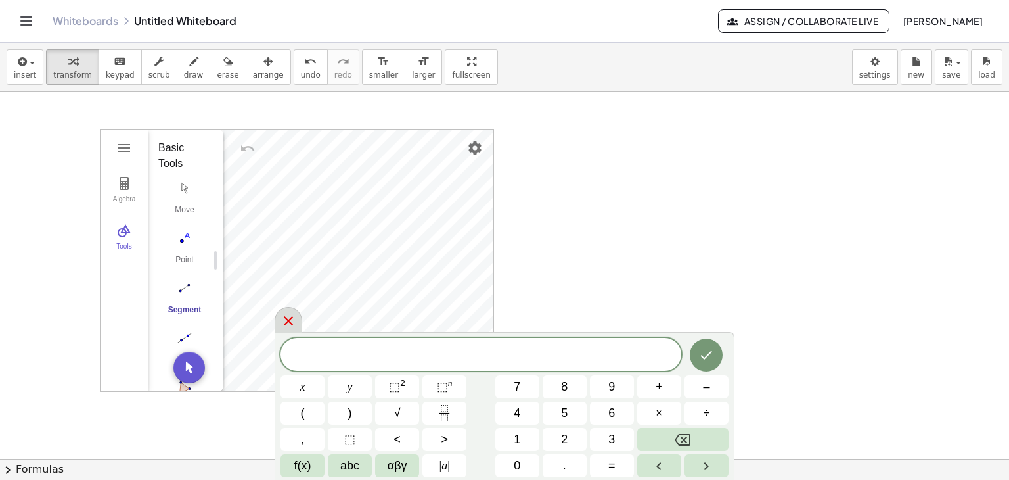
click at [291, 323] on icon at bounding box center [288, 320] width 9 height 9
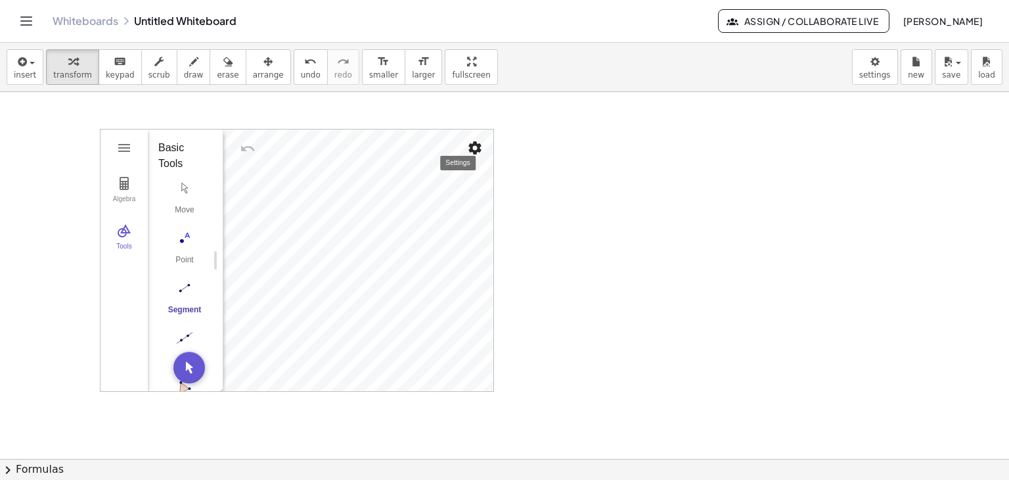
click at [465, 141] on div "Geometry" at bounding box center [358, 260] width 270 height 262
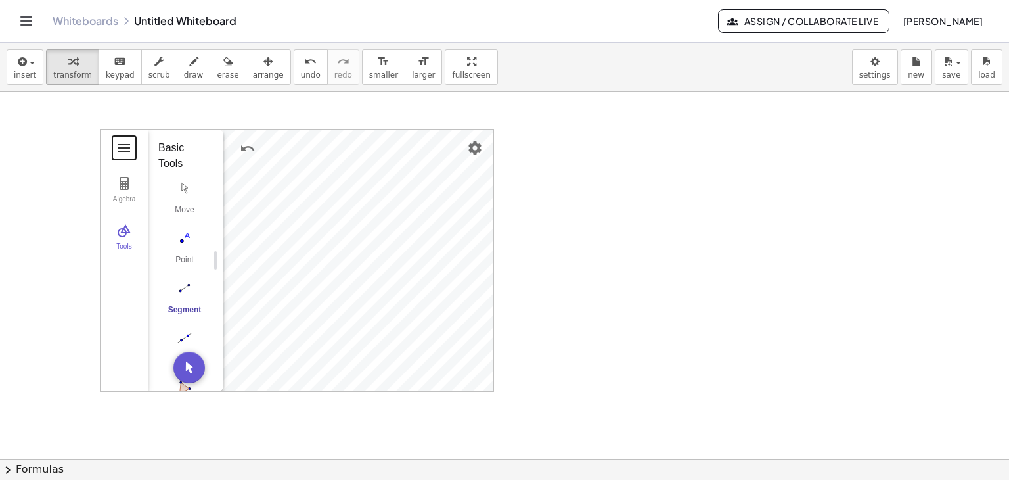
click at [133, 148] on button "Geometry" at bounding box center [124, 148] width 24 height 24
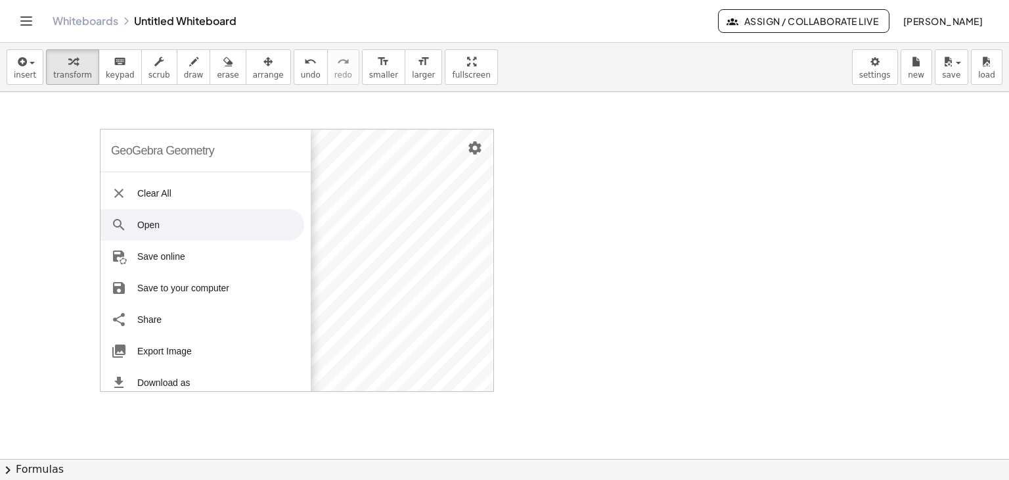
click at [155, 224] on li "Open" at bounding box center [203, 225] width 204 height 32
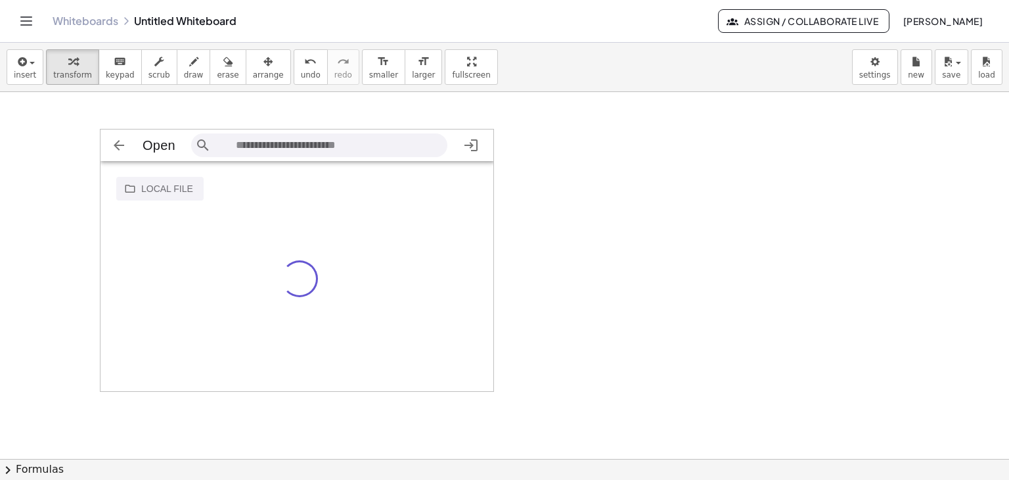
scroll to position [21, 384]
drag, startPoint x: 415, startPoint y: 192, endPoint x: 392, endPoint y: 201, distance: 25.4
click at [366, 212] on div "Local file Google Drive" at bounding box center [298, 276] width 394 height 231
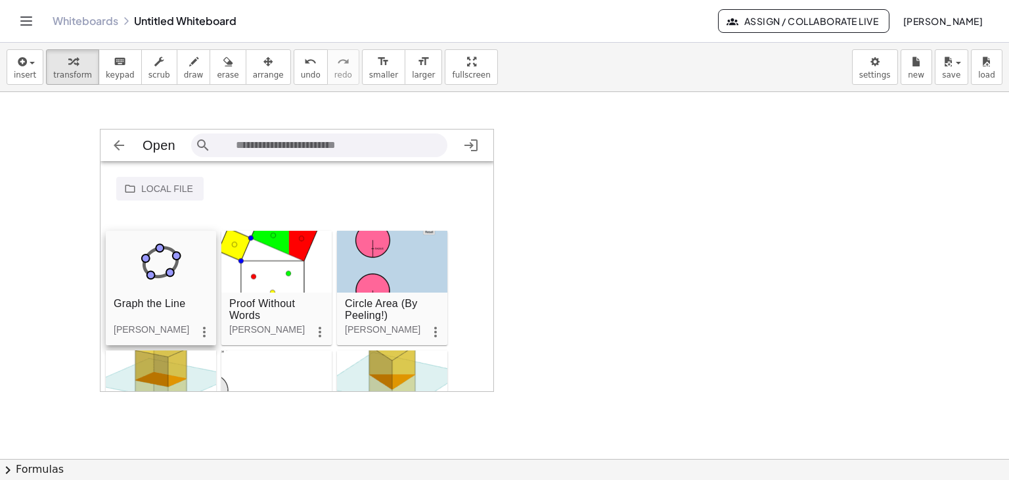
click at [185, 262] on div "Geometry" at bounding box center [161, 262] width 110 height 62
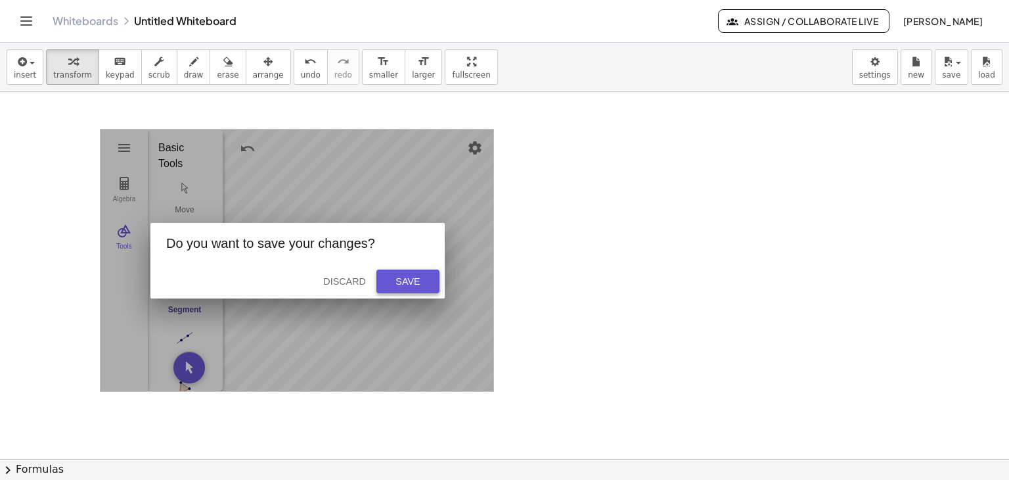
click at [377, 271] on button "Save" at bounding box center [408, 281] width 63 height 24
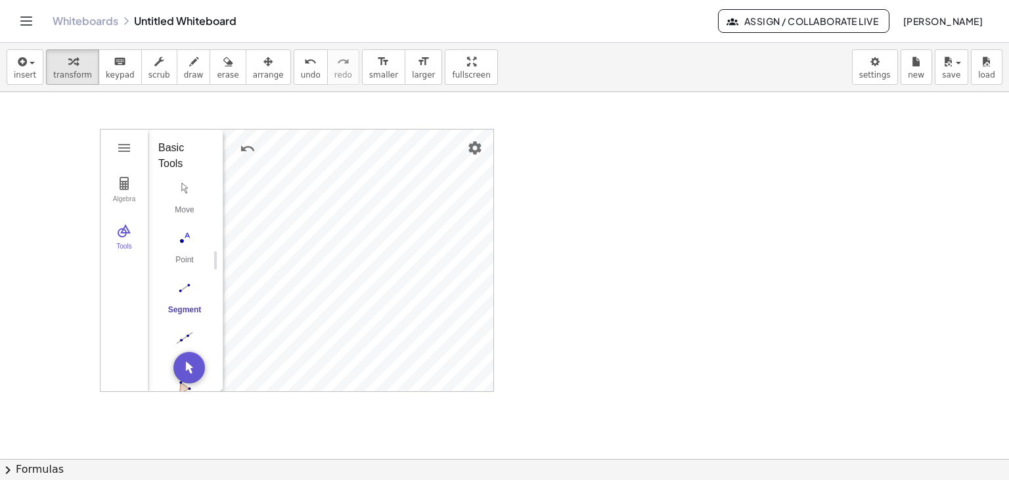
drag, startPoint x: 201, startPoint y: 367, endPoint x: 183, endPoint y: 327, distance: 43.8
click at [183, 329] on div "Point A Point B f = Segment A, B 7.2 C = Point on f Point D g = Segment C, D 5.…" at bounding box center [180, 260] width 65 height 262
click at [178, 254] on img "Polygon. Select all vertices, then first vertex again" at bounding box center [184, 258] width 53 height 21
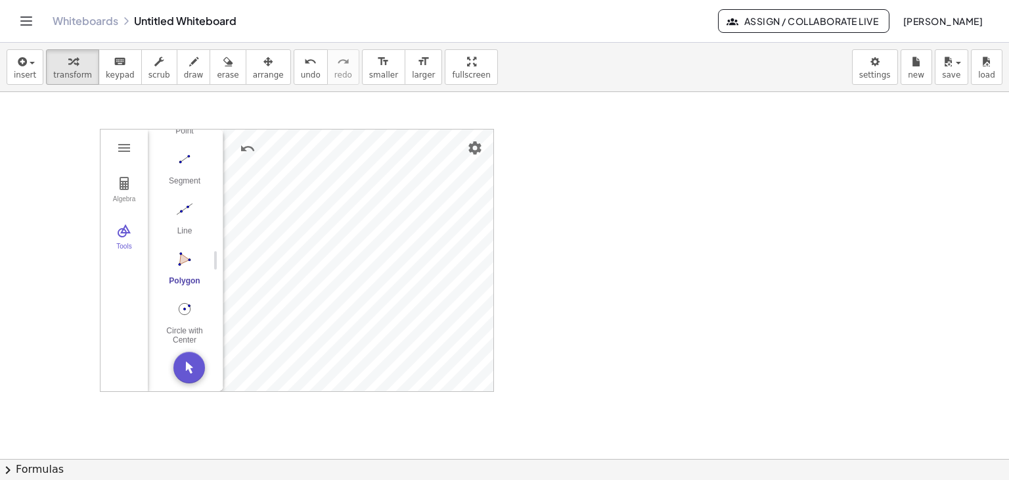
drag, startPoint x: 541, startPoint y: 212, endPoint x: 597, endPoint y: 299, distance: 103.2
click at [118, 70] on span "keypad" at bounding box center [120, 74] width 29 height 9
click at [154, 64] on icon "button" at bounding box center [158, 62] width 9 height 16
click at [210, 63] on button "erase" at bounding box center [228, 66] width 36 height 35
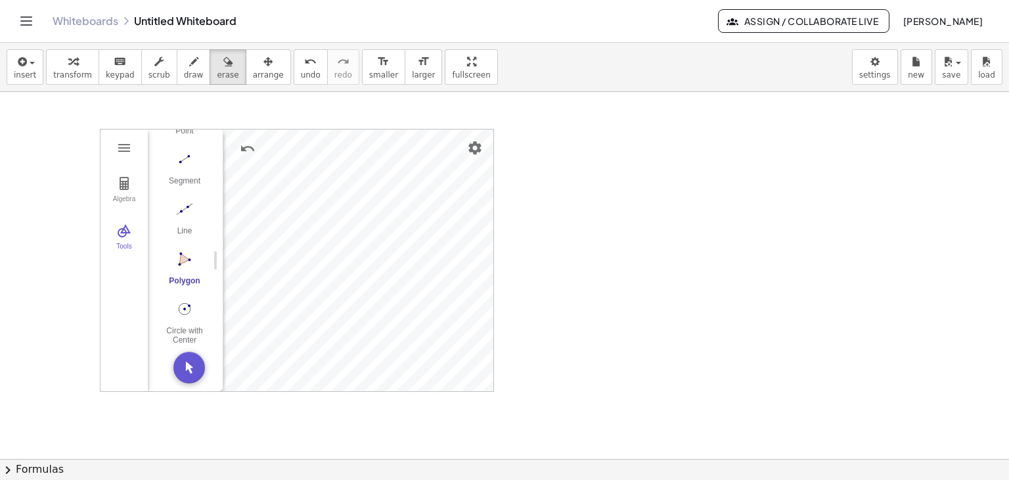
drag, startPoint x: 136, startPoint y: 135, endPoint x: 129, endPoint y: 140, distance: 8.9
drag, startPoint x: 147, startPoint y: 172, endPoint x: 477, endPoint y: 285, distance: 348.5
drag, startPoint x: 313, startPoint y: 265, endPoint x: 310, endPoint y: 325, distance: 60.5
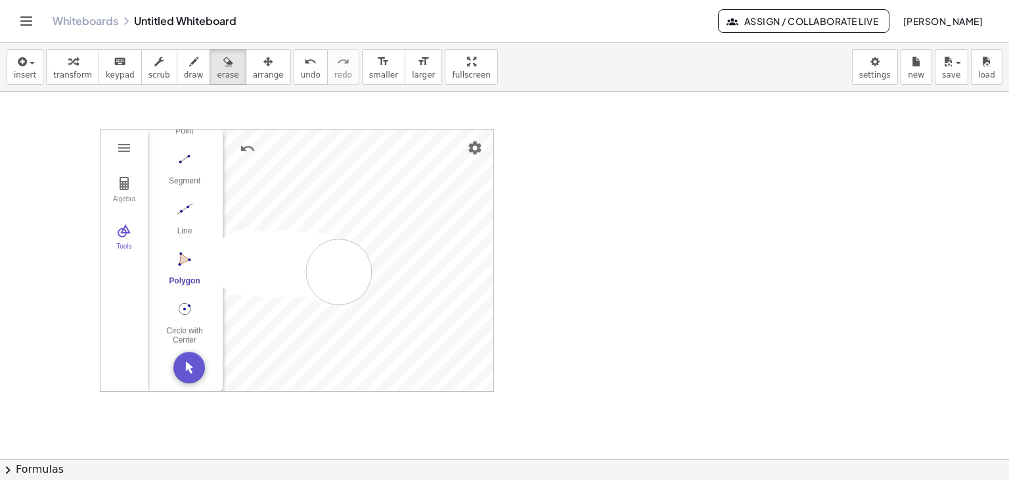
drag, startPoint x: 195, startPoint y: 372, endPoint x: 192, endPoint y: 360, distance: 12.1
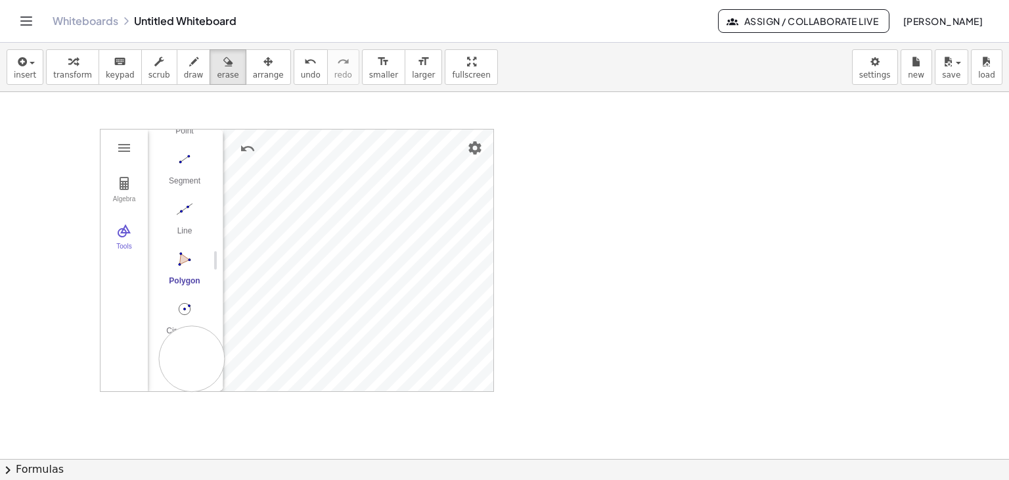
drag, startPoint x: 481, startPoint y: 140, endPoint x: 492, endPoint y: 139, distance: 10.5
click at [76, 66] on div "button" at bounding box center [72, 61] width 39 height 16
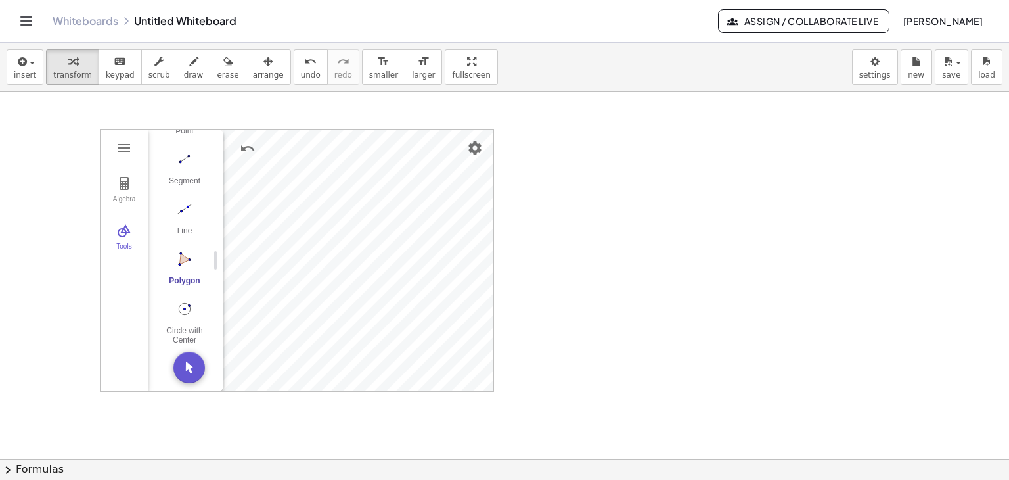
drag, startPoint x: 582, startPoint y: 216, endPoint x: 702, endPoint y: 291, distance: 141.1
